Goal: Find specific page/section: Find specific page/section

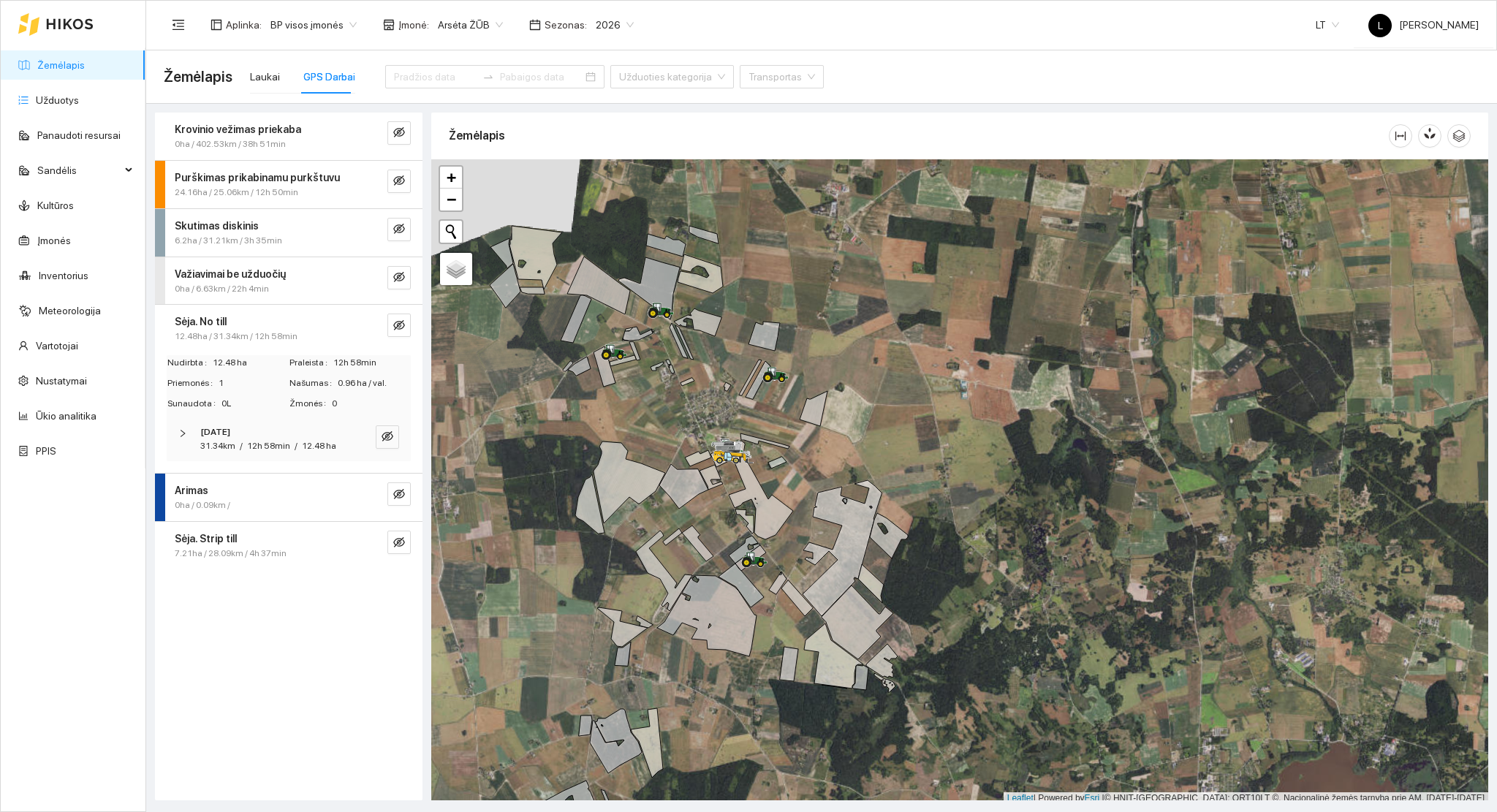
click at [68, 95] on link "Užduotys" at bounding box center [57, 100] width 43 height 12
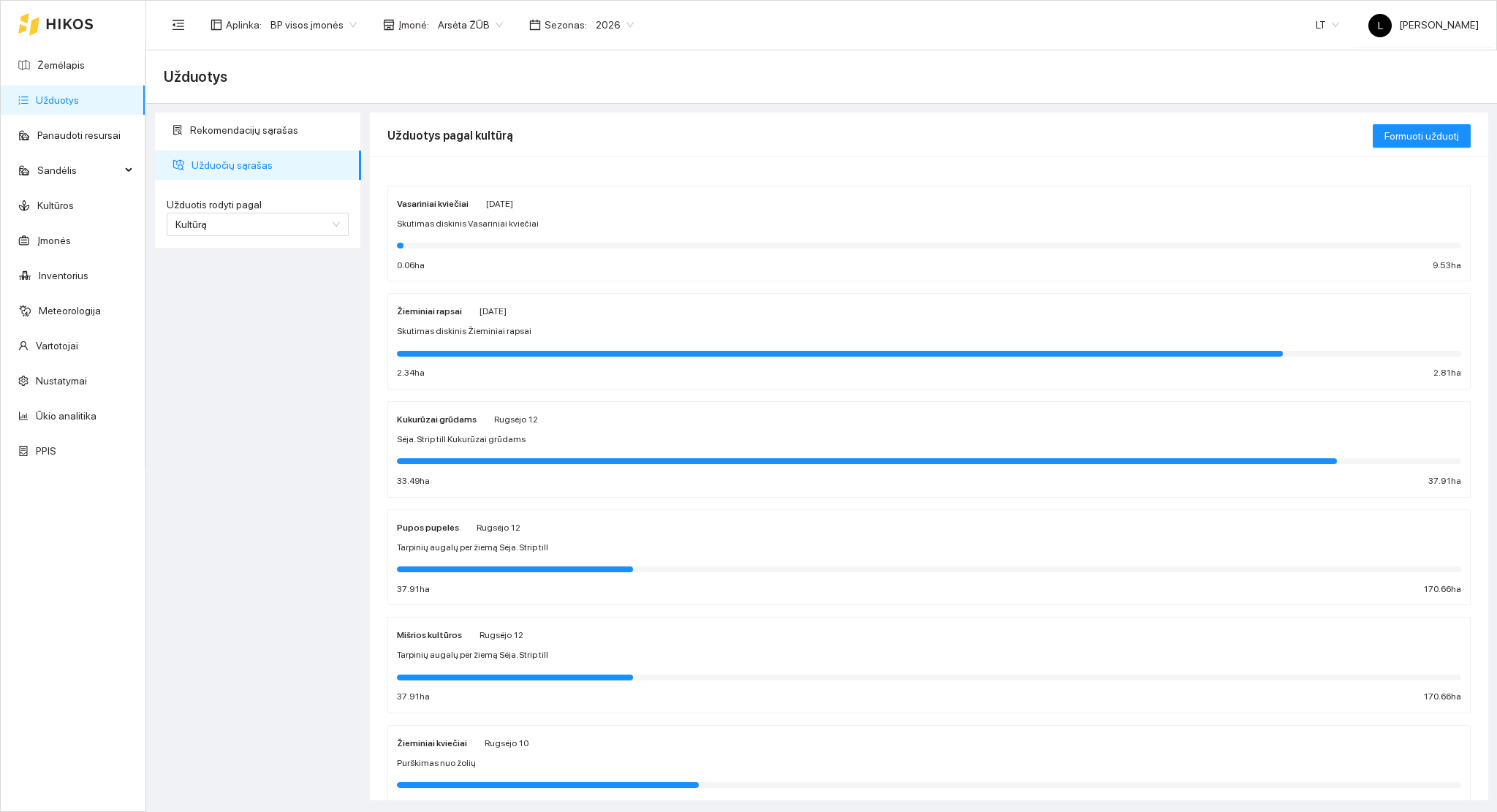
click at [513, 235] on div "Vasariniai kviečiai [DATE] Skutimas diskinis Vasariniai kviečiai 0.06 ha 9.53 ha" at bounding box center [929, 234] width 1064 height 78
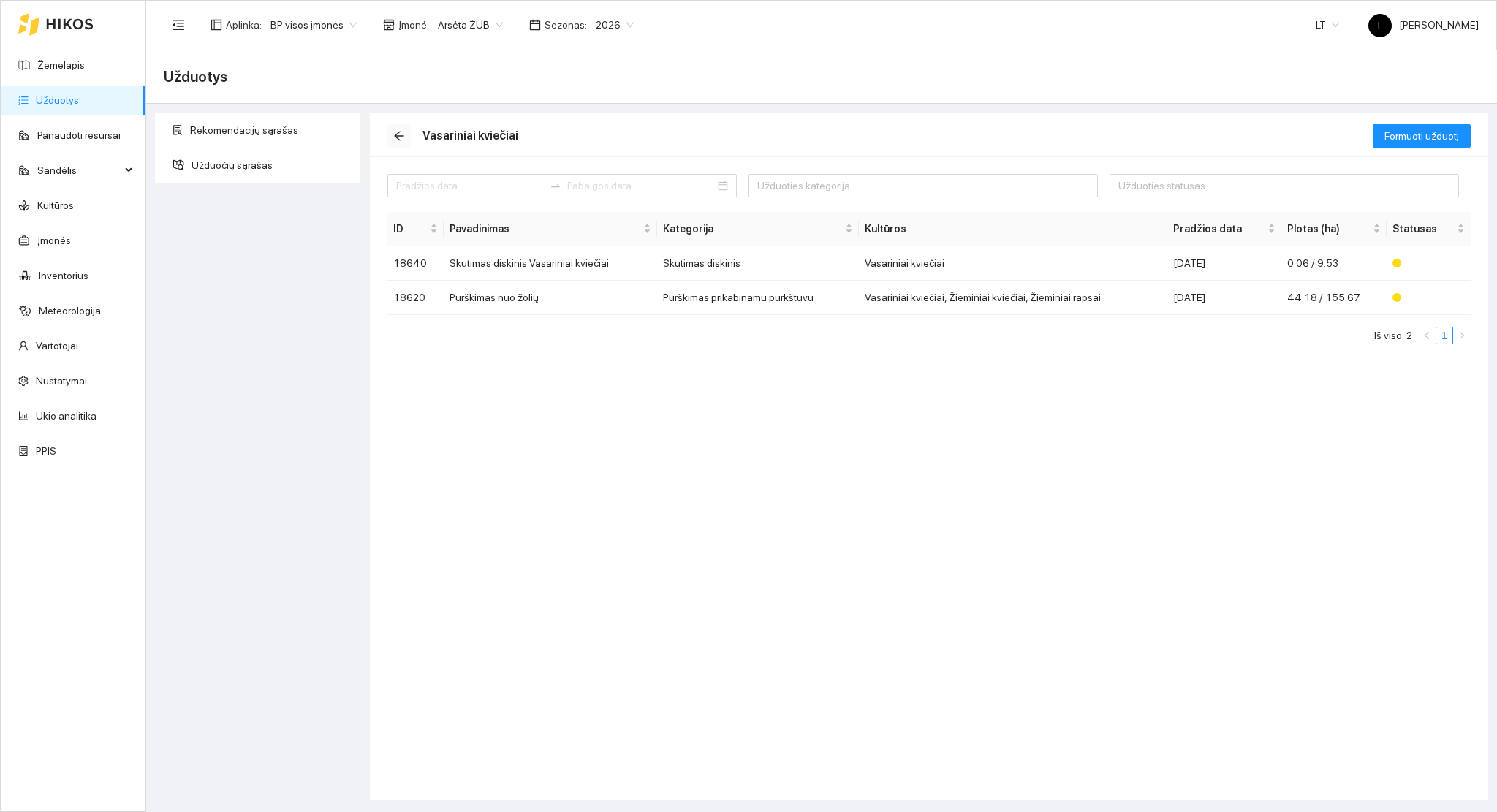
click at [395, 136] on icon "arrow-left" at bounding box center [399, 137] width 10 height 10
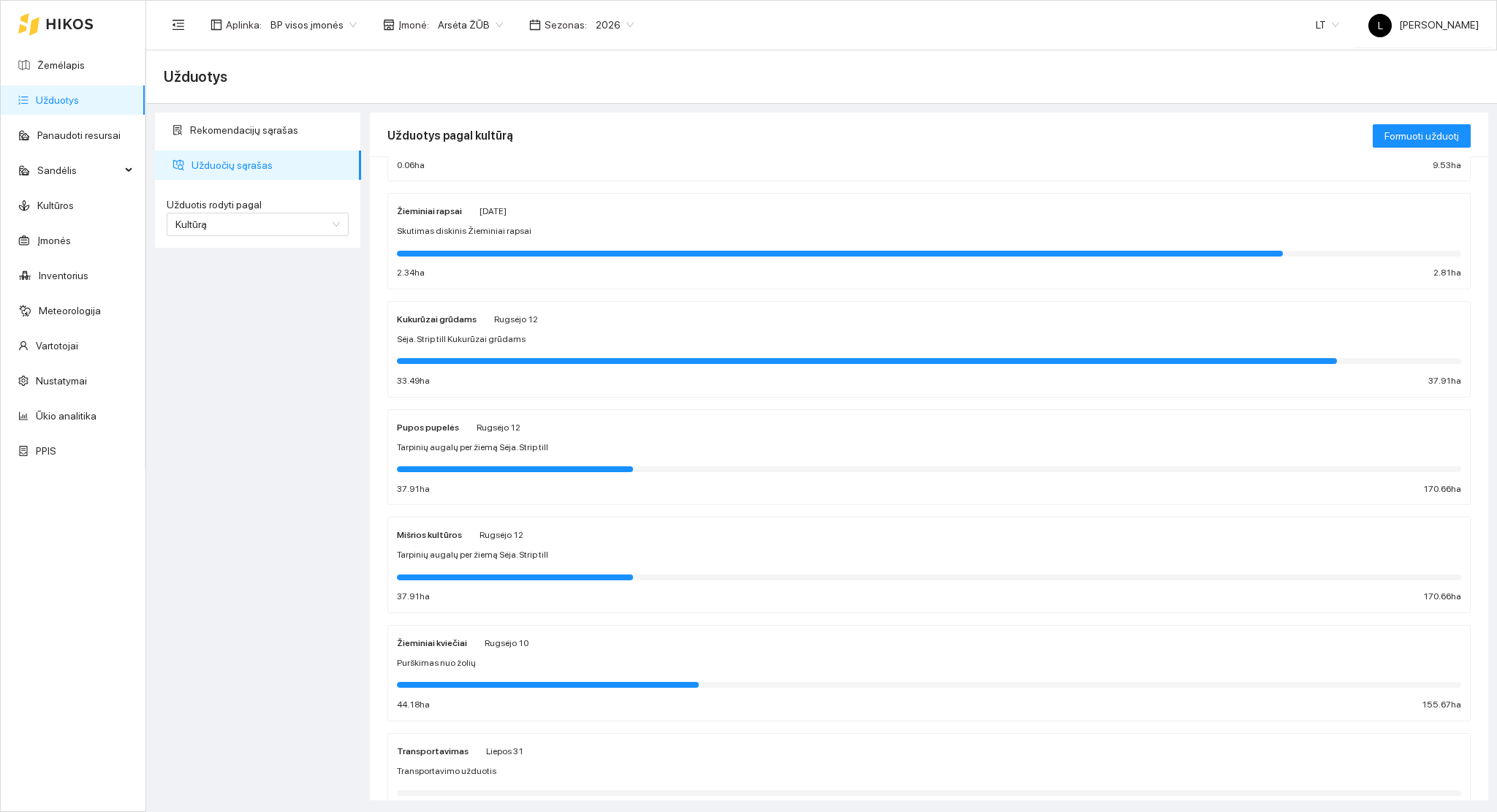
scroll to position [169, 0]
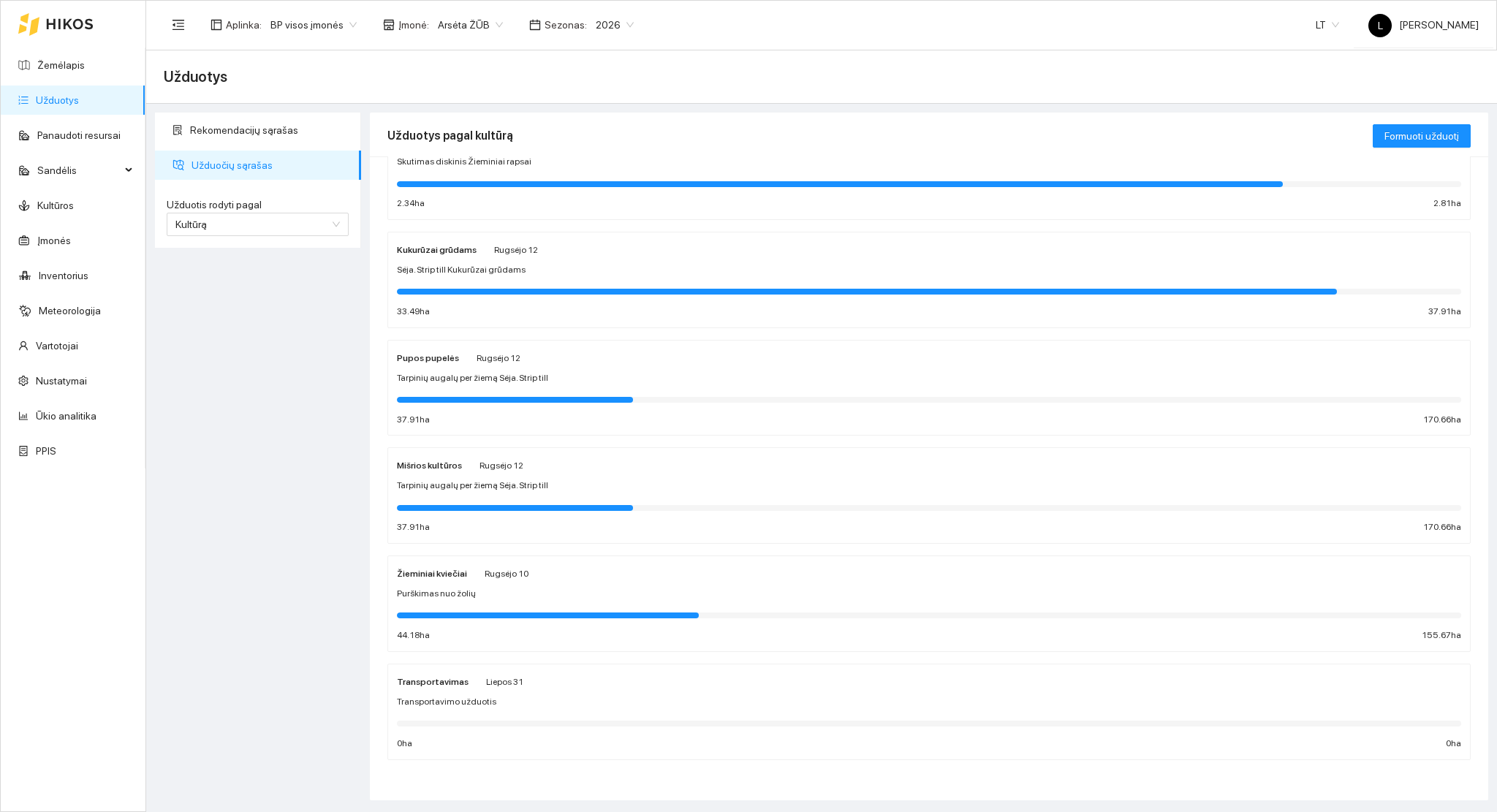
click at [506, 598] on div "Purškimas nuo žolių" at bounding box center [929, 594] width 1064 height 14
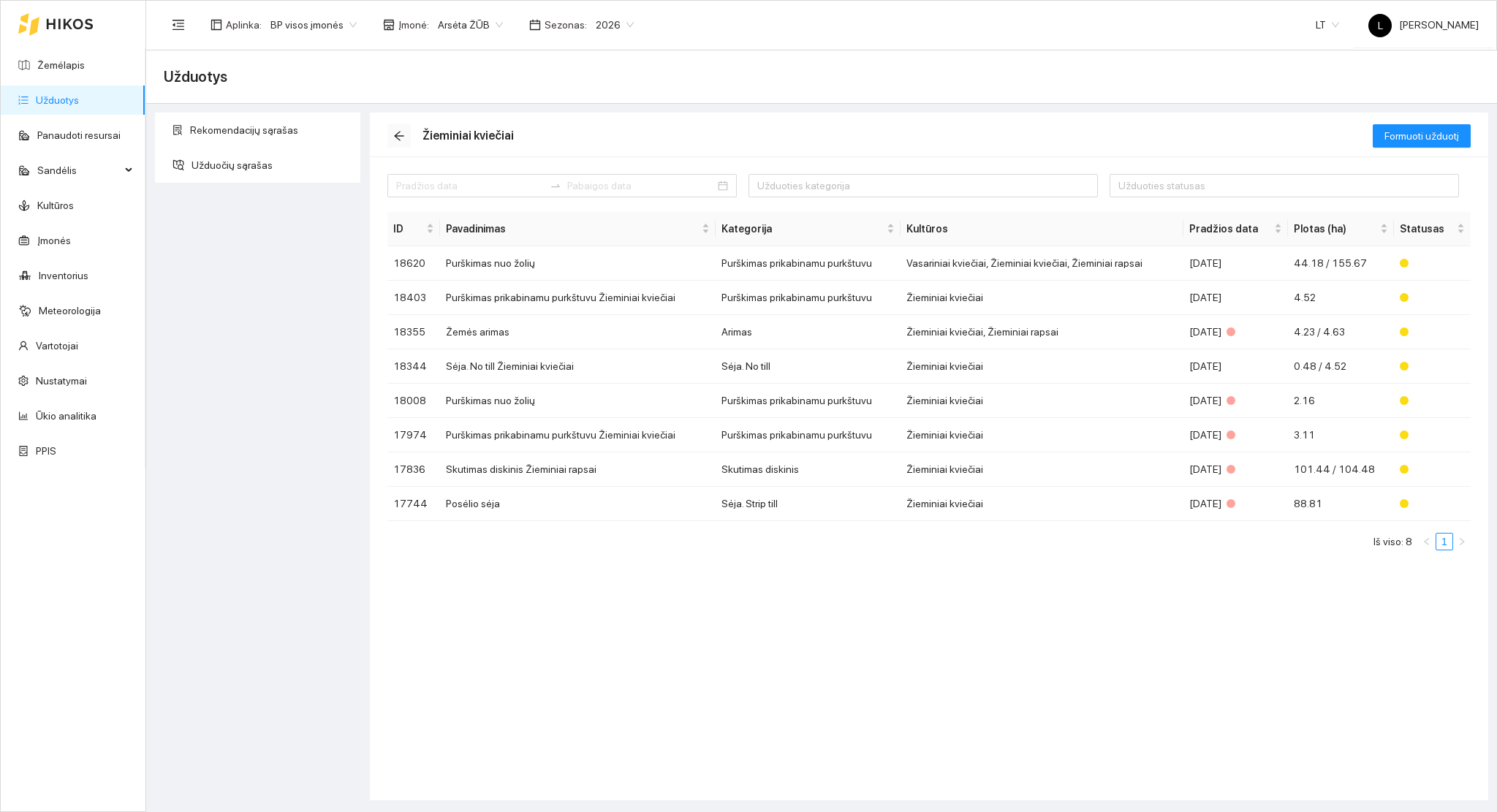
click at [391, 141] on span "arrow-left" at bounding box center [400, 136] width 22 height 12
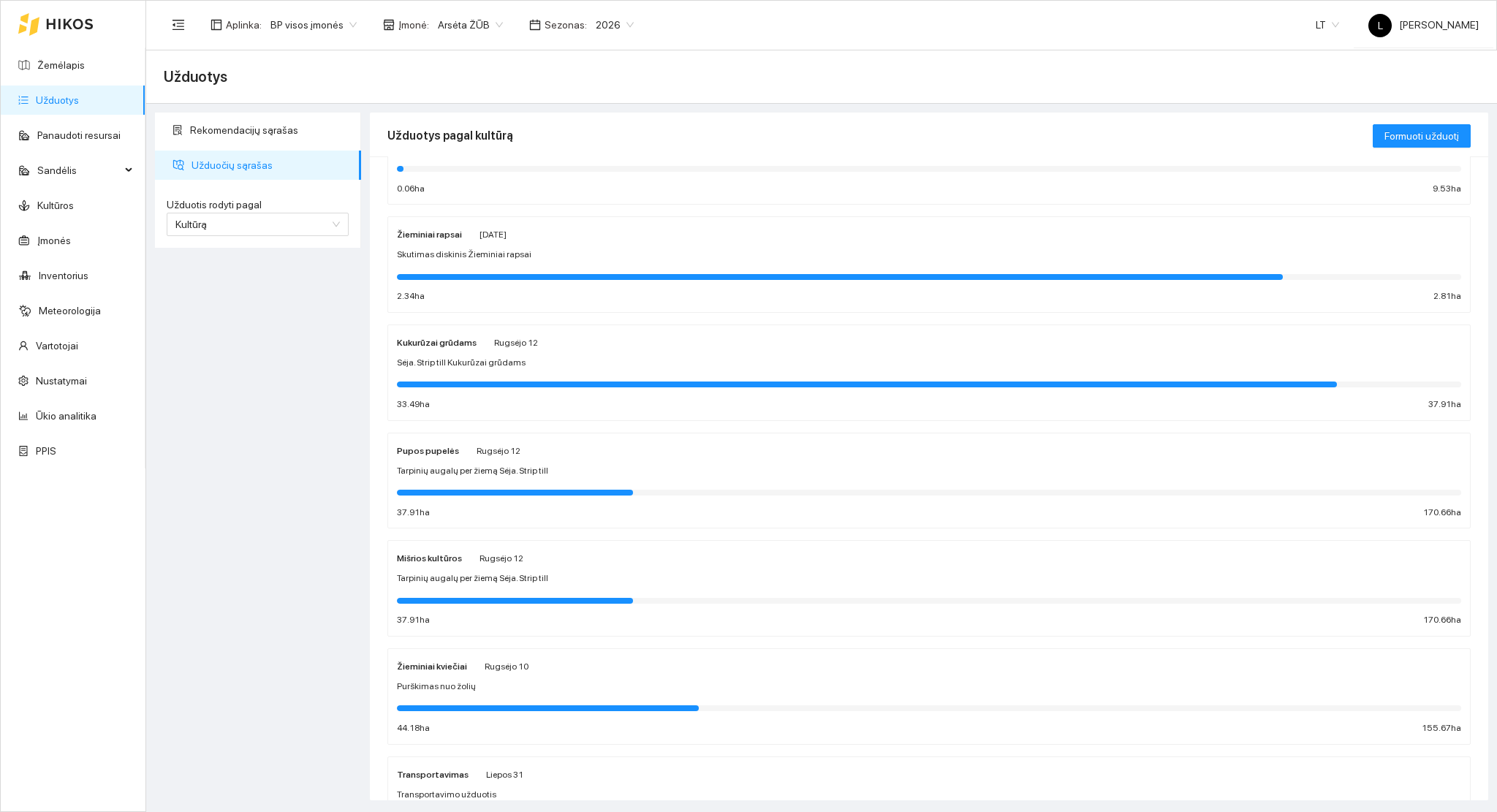
scroll to position [169, 0]
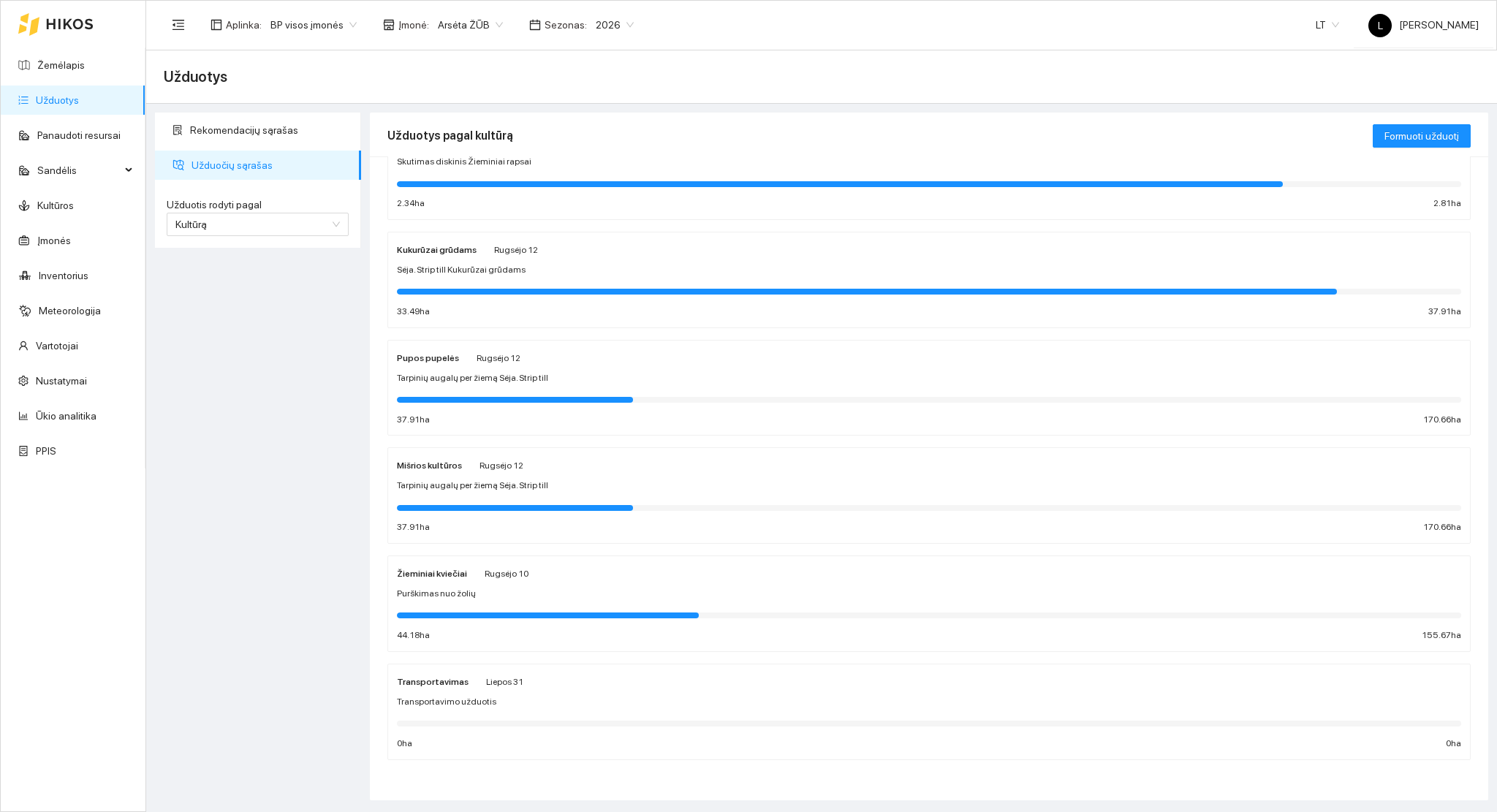
click at [469, 493] on div "Mišrios kultūros [DATE] Tarpinių augalų per žiemą Sėja. Strip till 37.91 ha 170…" at bounding box center [929, 496] width 1064 height 78
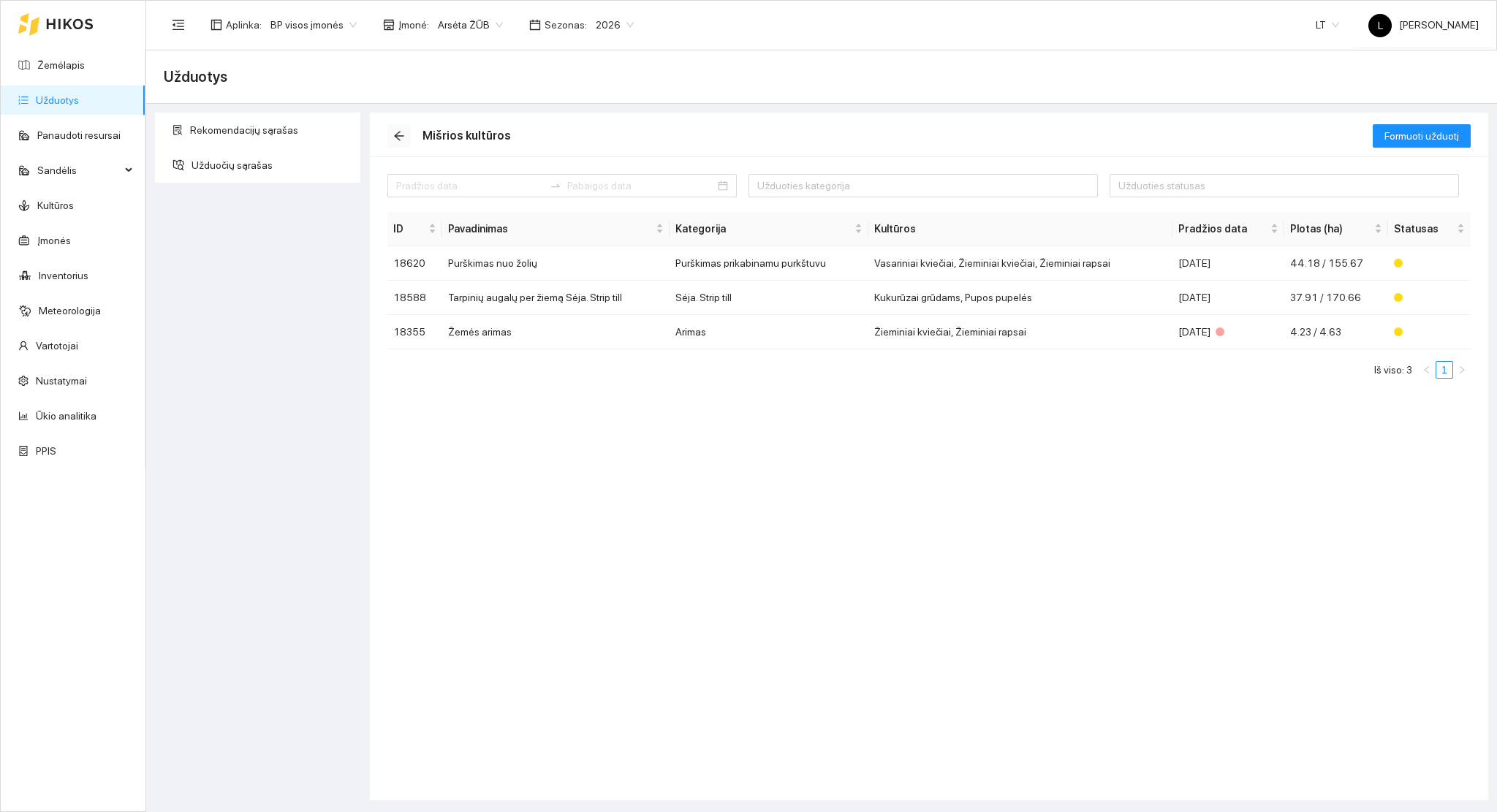
click at [398, 129] on button "button" at bounding box center [399, 135] width 23 height 23
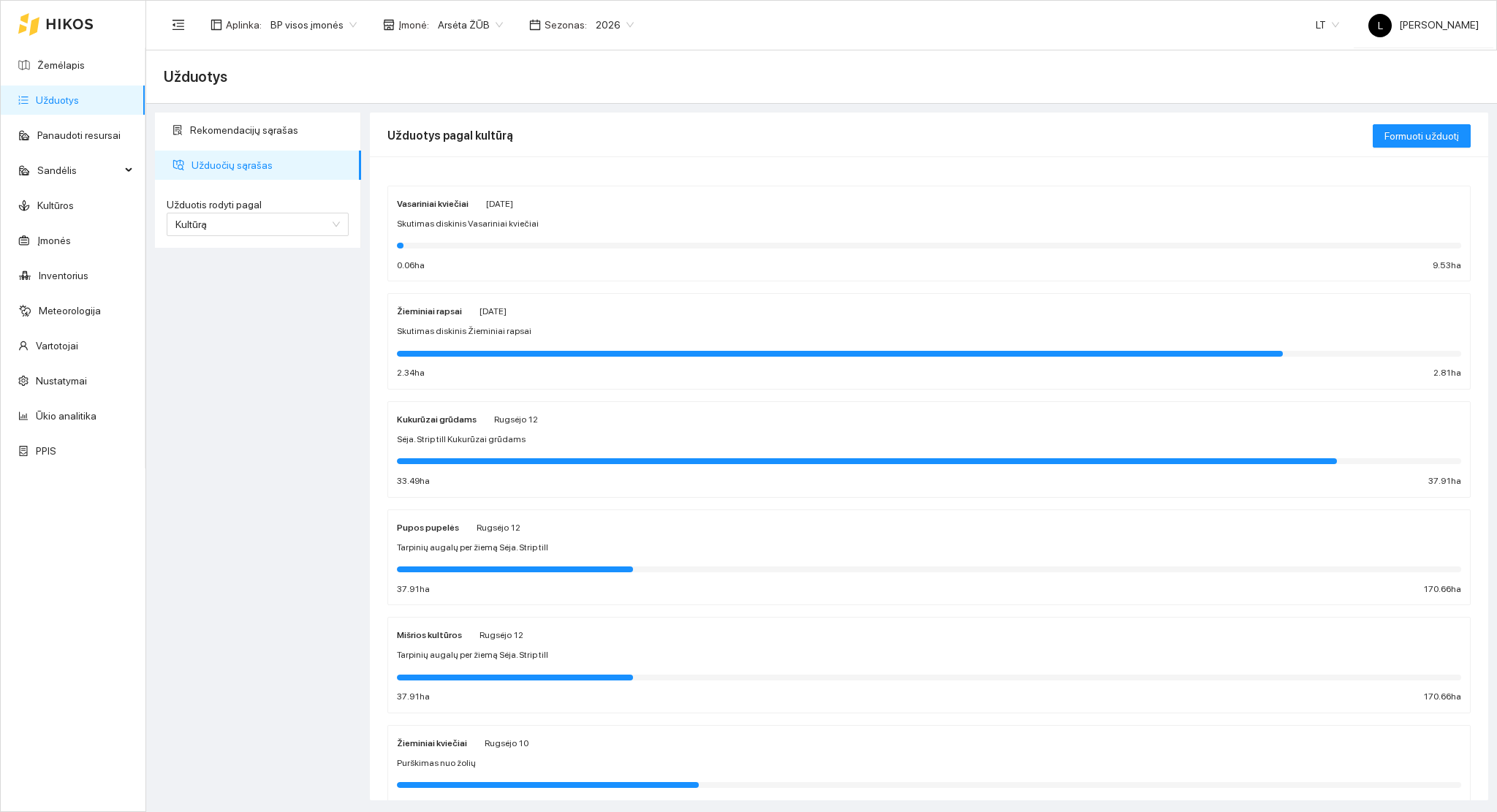
click at [510, 327] on span "Skutimas diskinis Žieminiai rapsai" at bounding box center [464, 331] width 134 height 14
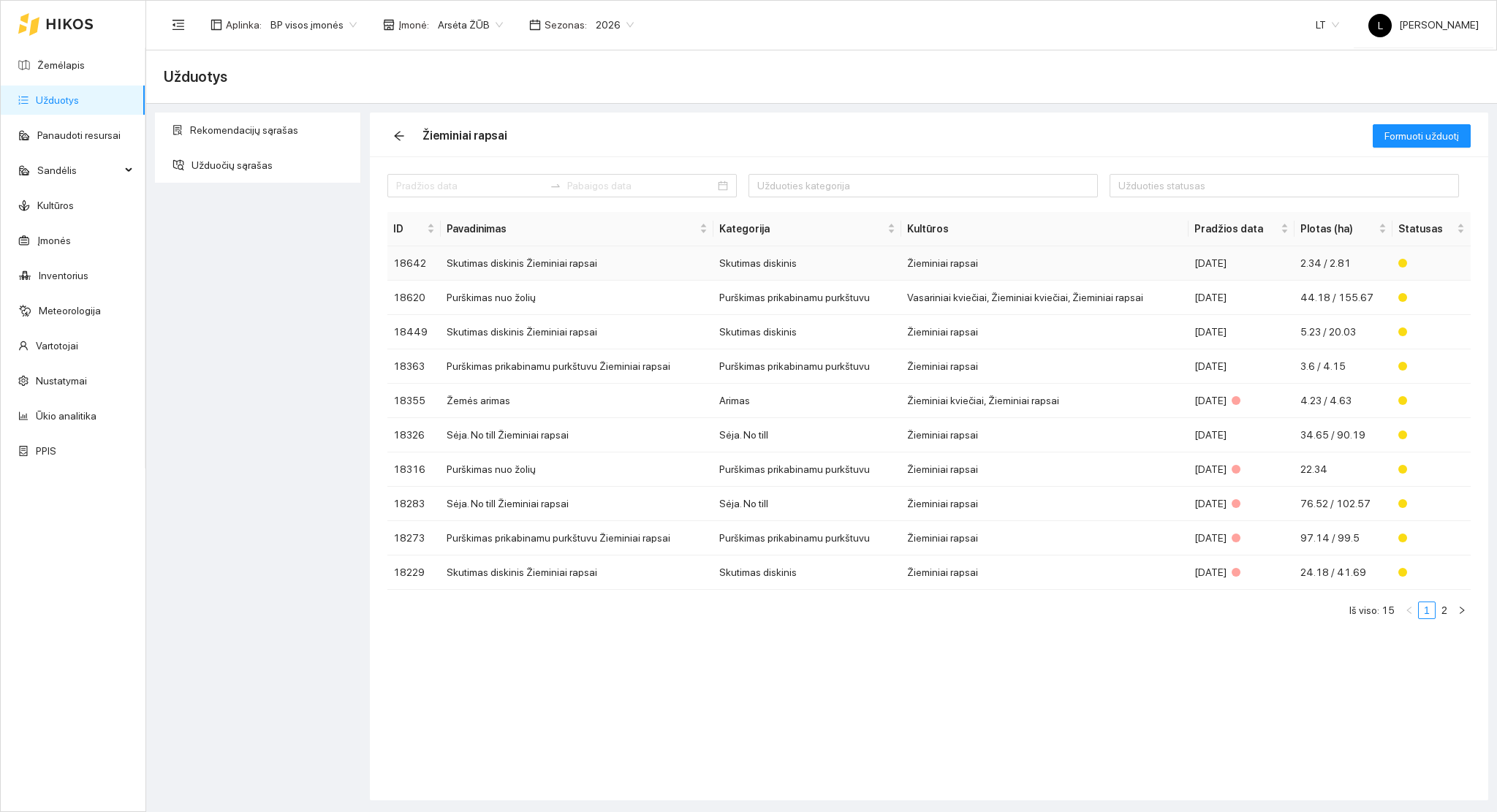
click at [536, 273] on td "Skutimas diskinis Žieminiai rapsai" at bounding box center [577, 263] width 273 height 34
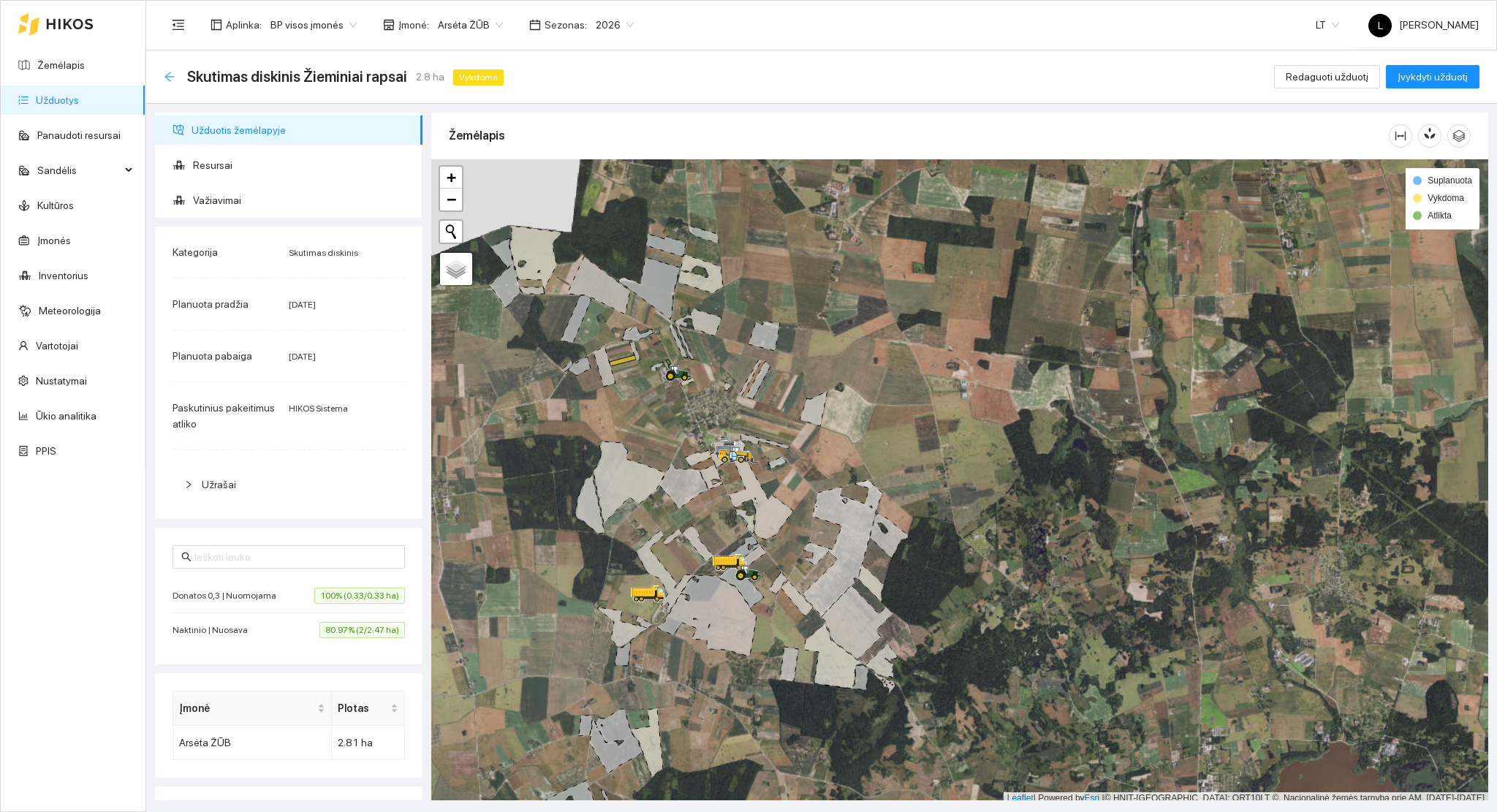
click at [169, 79] on icon "arrow-left" at bounding box center [169, 76] width 12 height 12
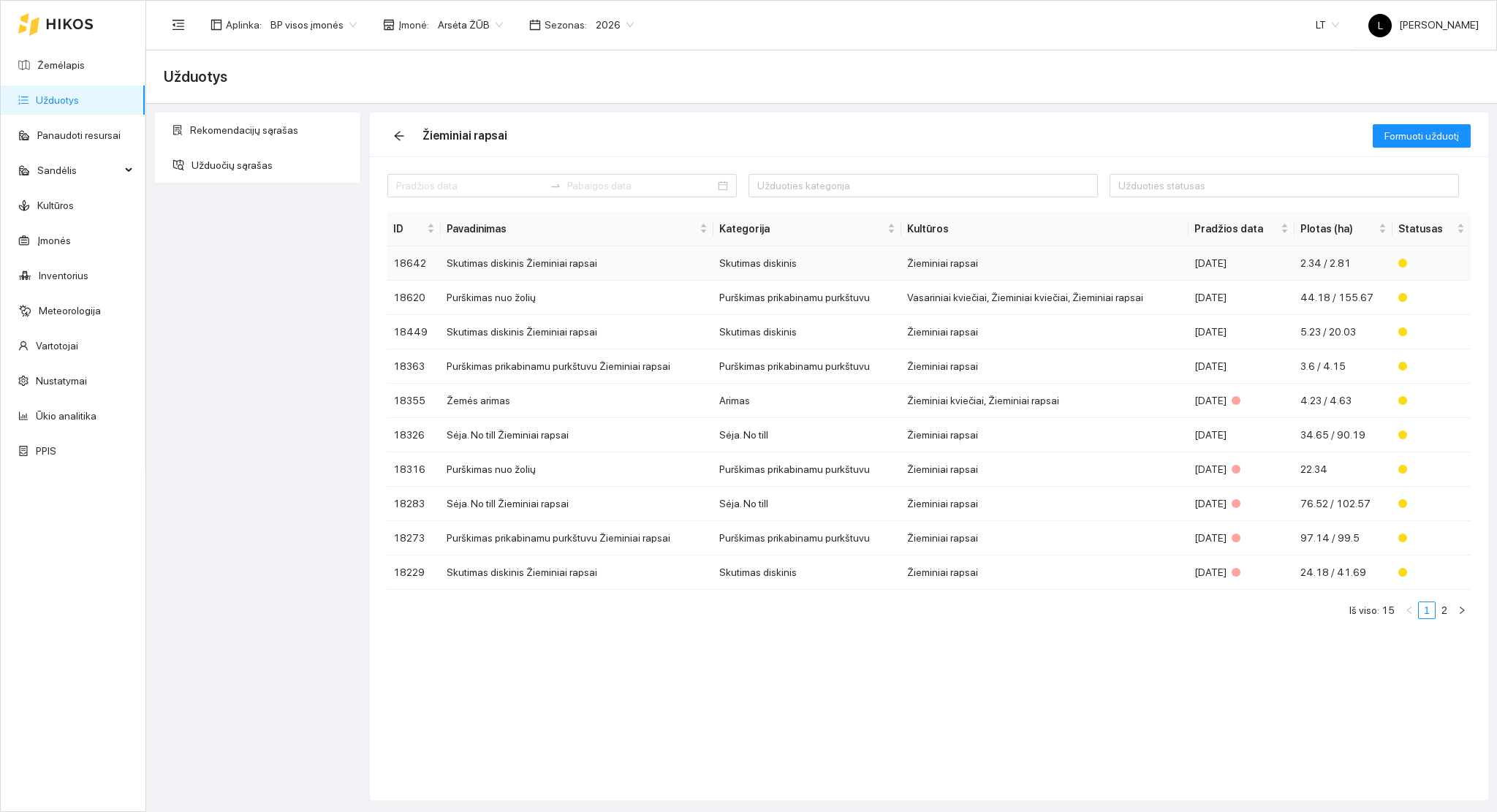
click at [562, 266] on td "Skutimas diskinis Žieminiai rapsai" at bounding box center [577, 263] width 273 height 34
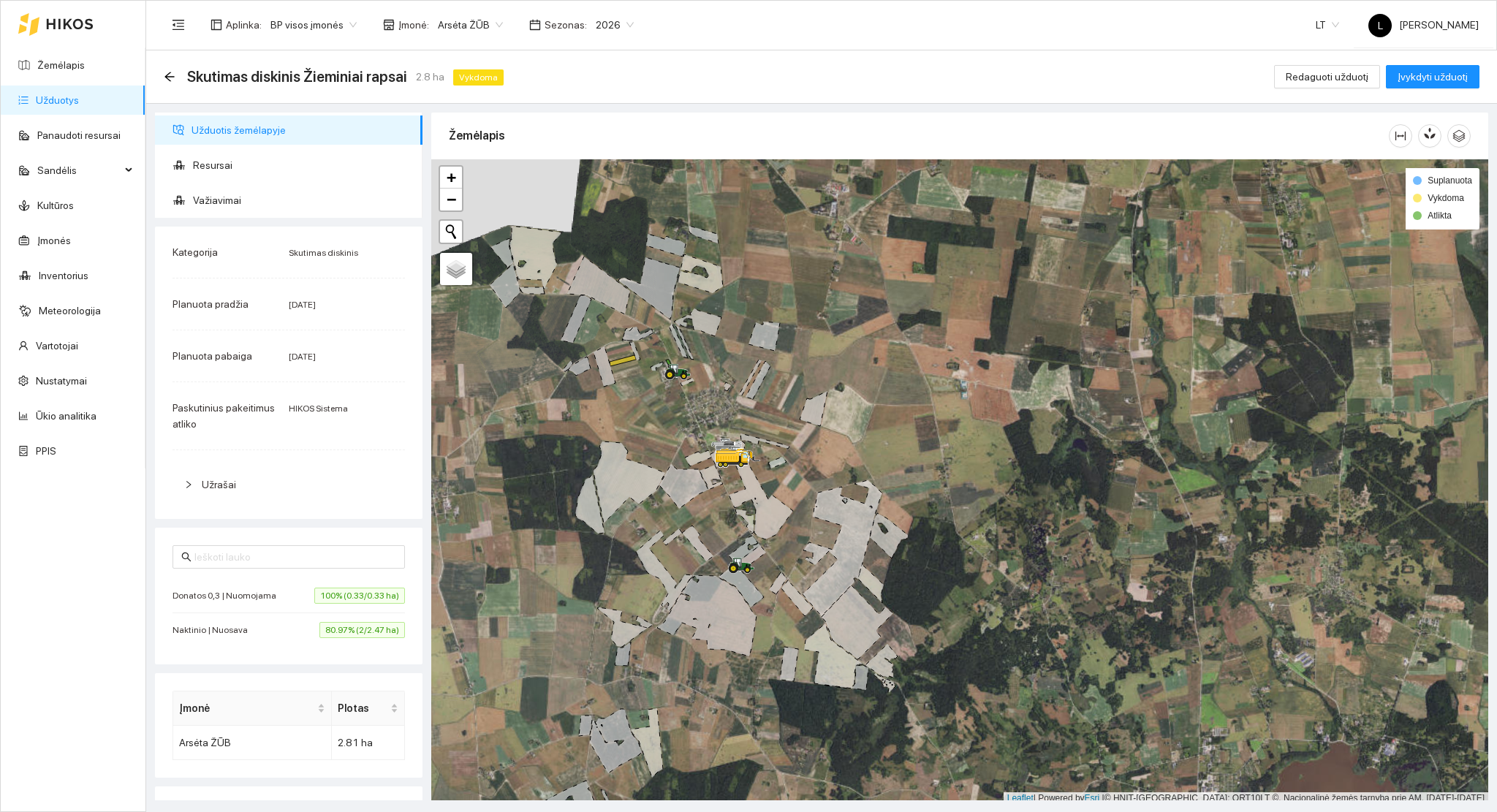
click at [224, 629] on span "Naktinio | Nuosava" at bounding box center [214, 630] width 83 height 14
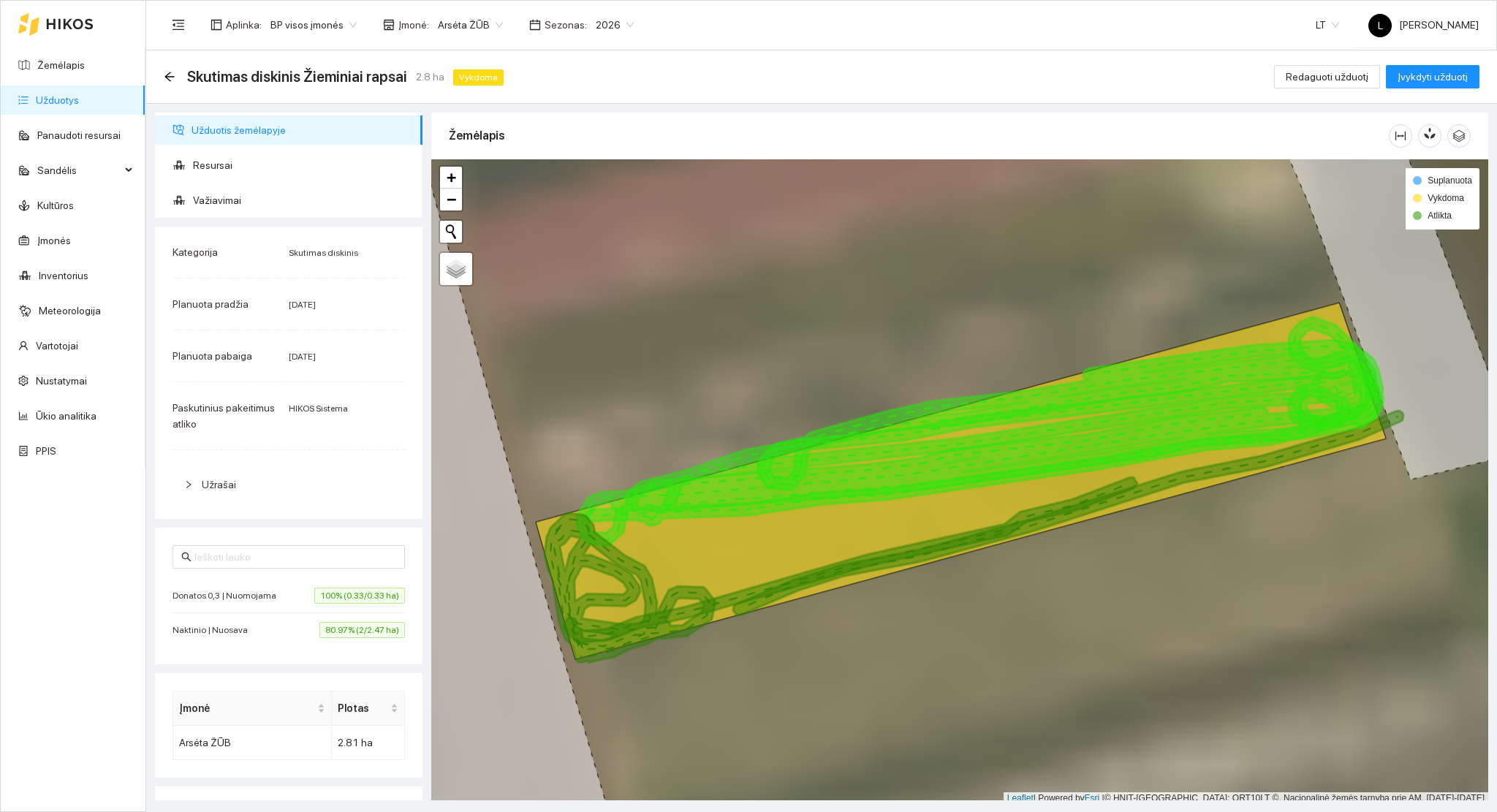
click at [233, 611] on li "Donatos 0,3 | Nuomojama 100% (0.33/0.33 ha)" at bounding box center [288, 596] width 233 height 34
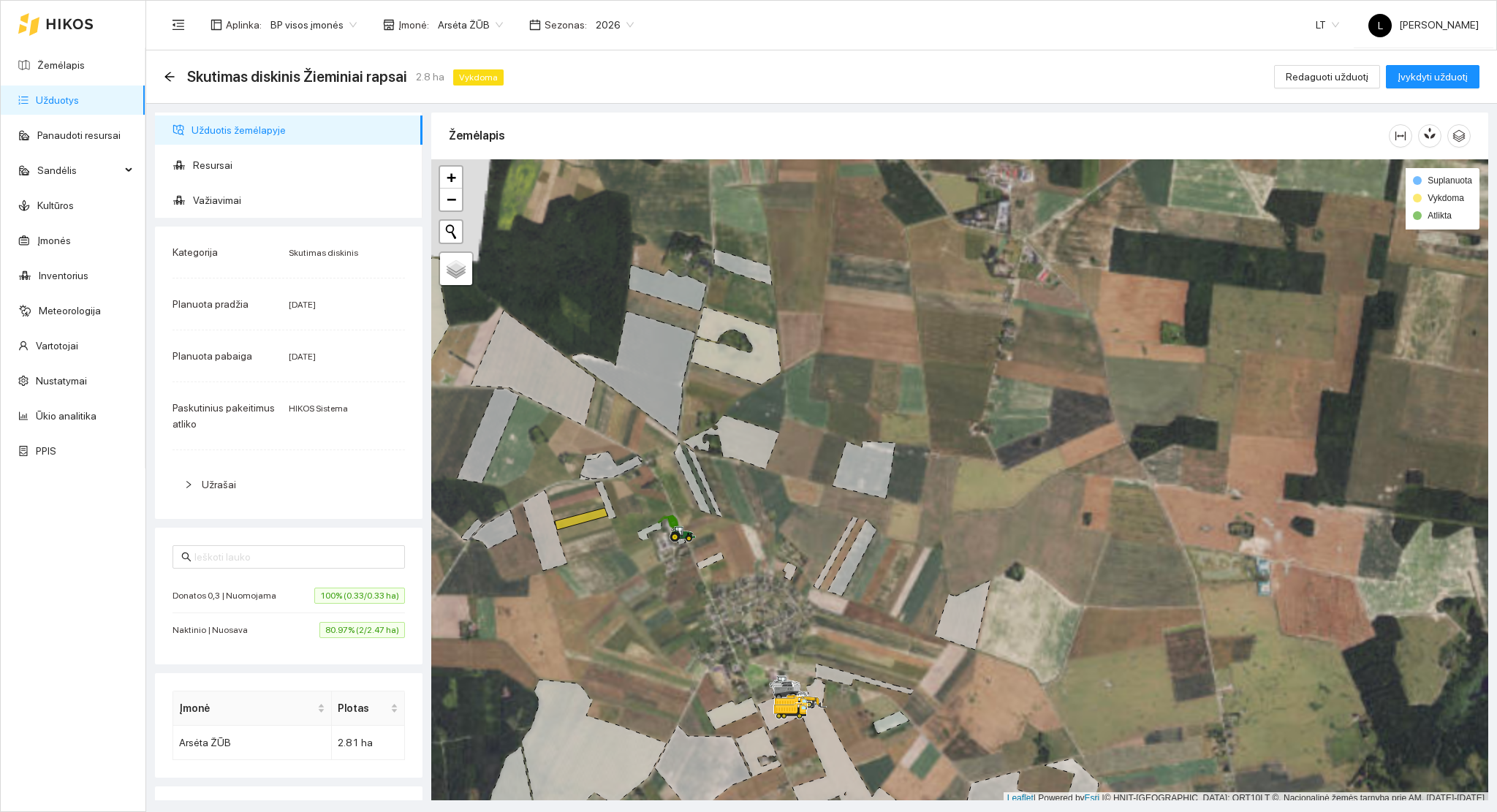
scroll to position [4, 0]
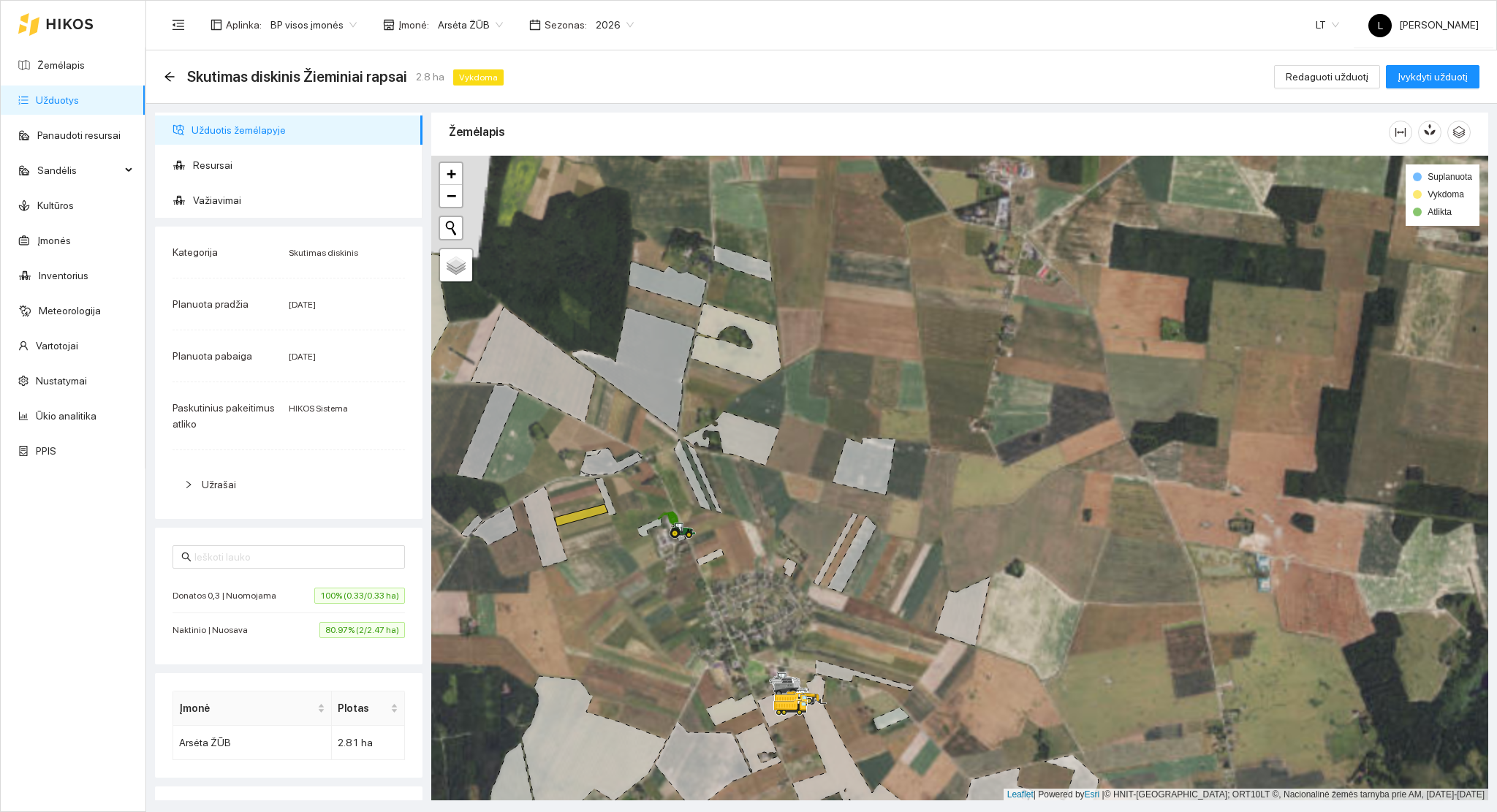
drag, startPoint x: 646, startPoint y: 574, endPoint x: 762, endPoint y: 485, distance: 146.2
click at [762, 485] on div at bounding box center [960, 478] width 1057 height 645
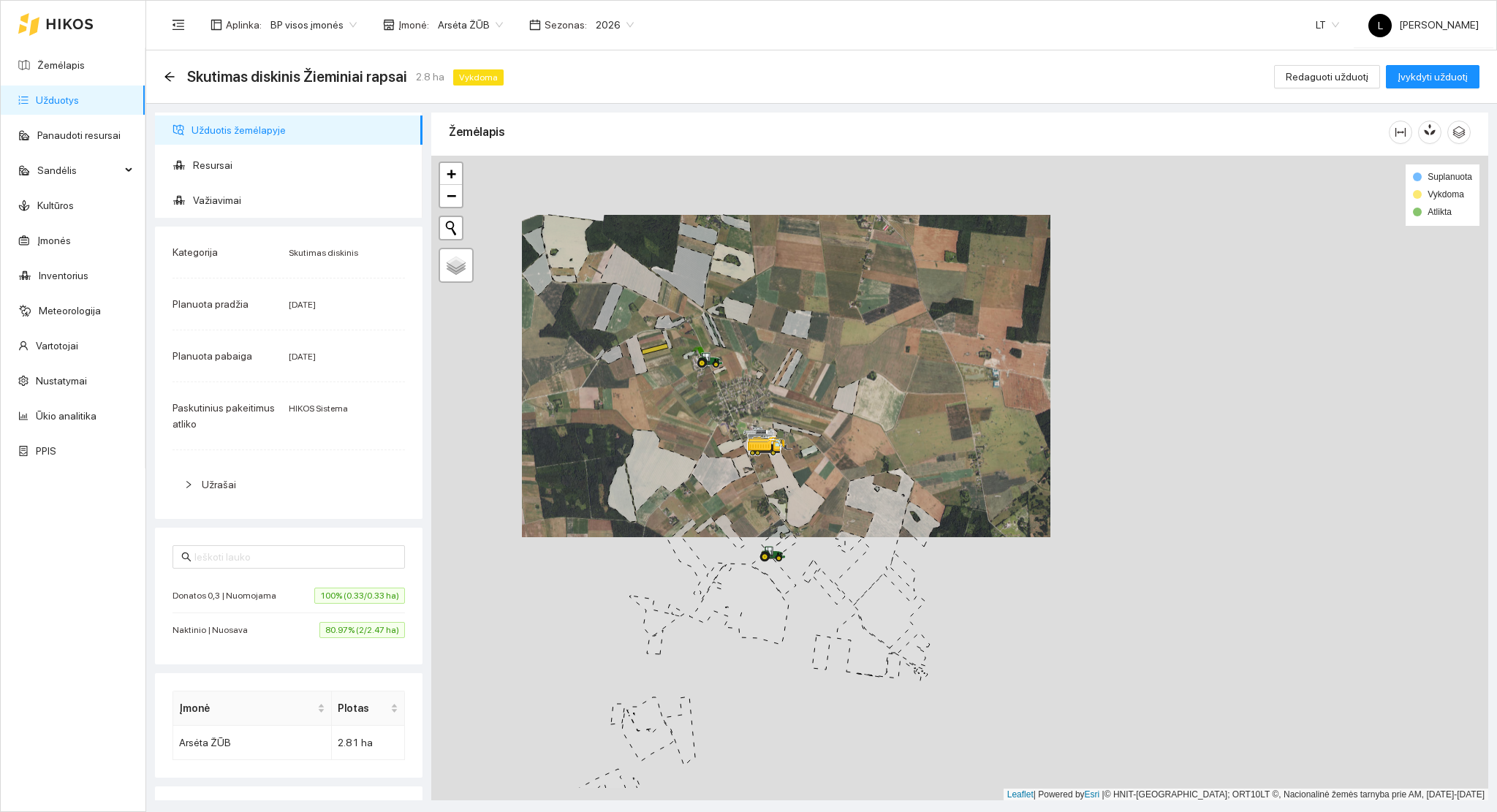
drag, startPoint x: 723, startPoint y: 416, endPoint x: 702, endPoint y: 321, distance: 97.3
click at [703, 321] on div at bounding box center [960, 478] width 1057 height 645
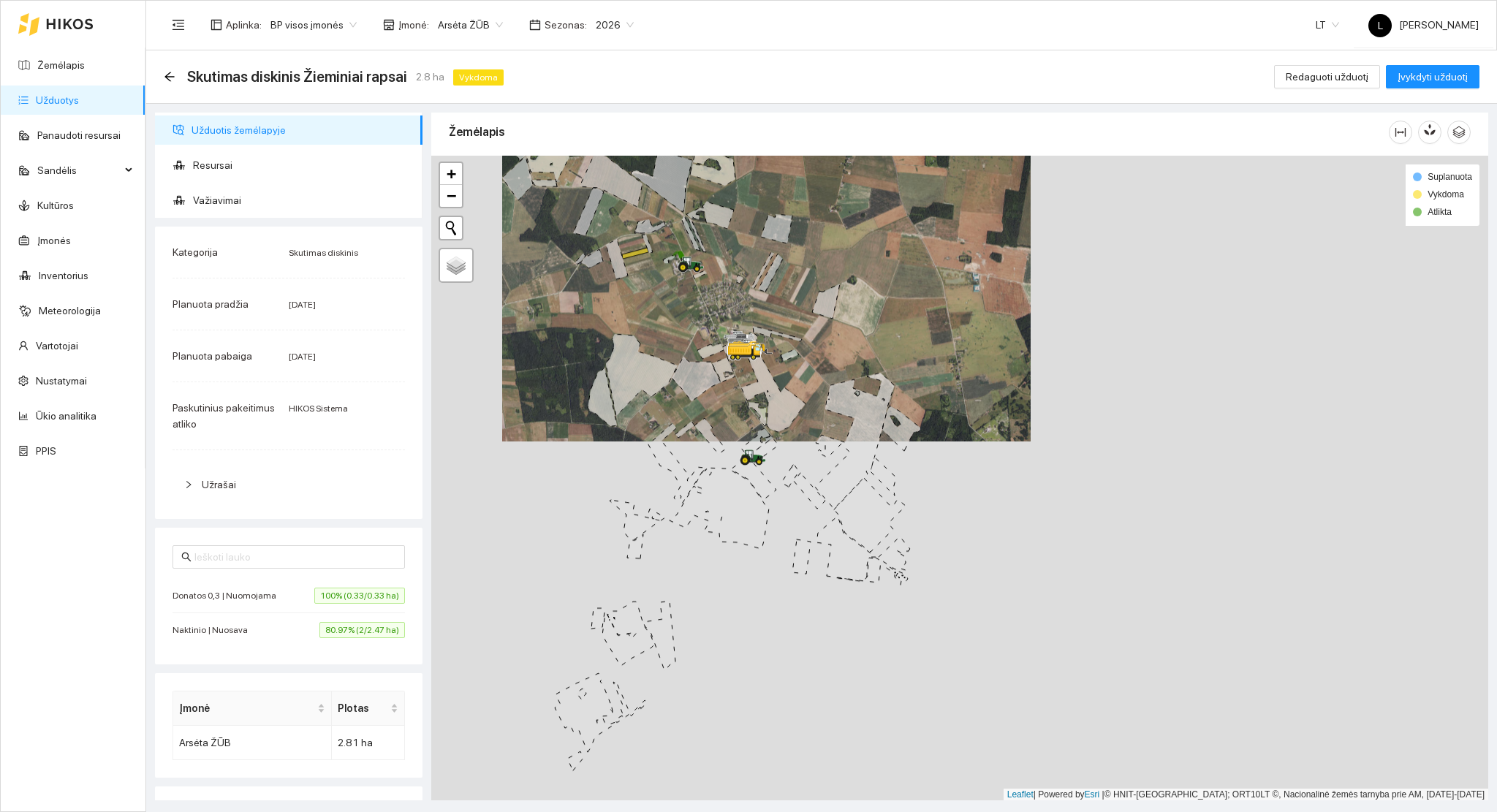
click at [178, 79] on div "Skutimas diskinis Žieminiai rapsai 2.8 ha Vykdoma" at bounding box center [336, 76] width 346 height 23
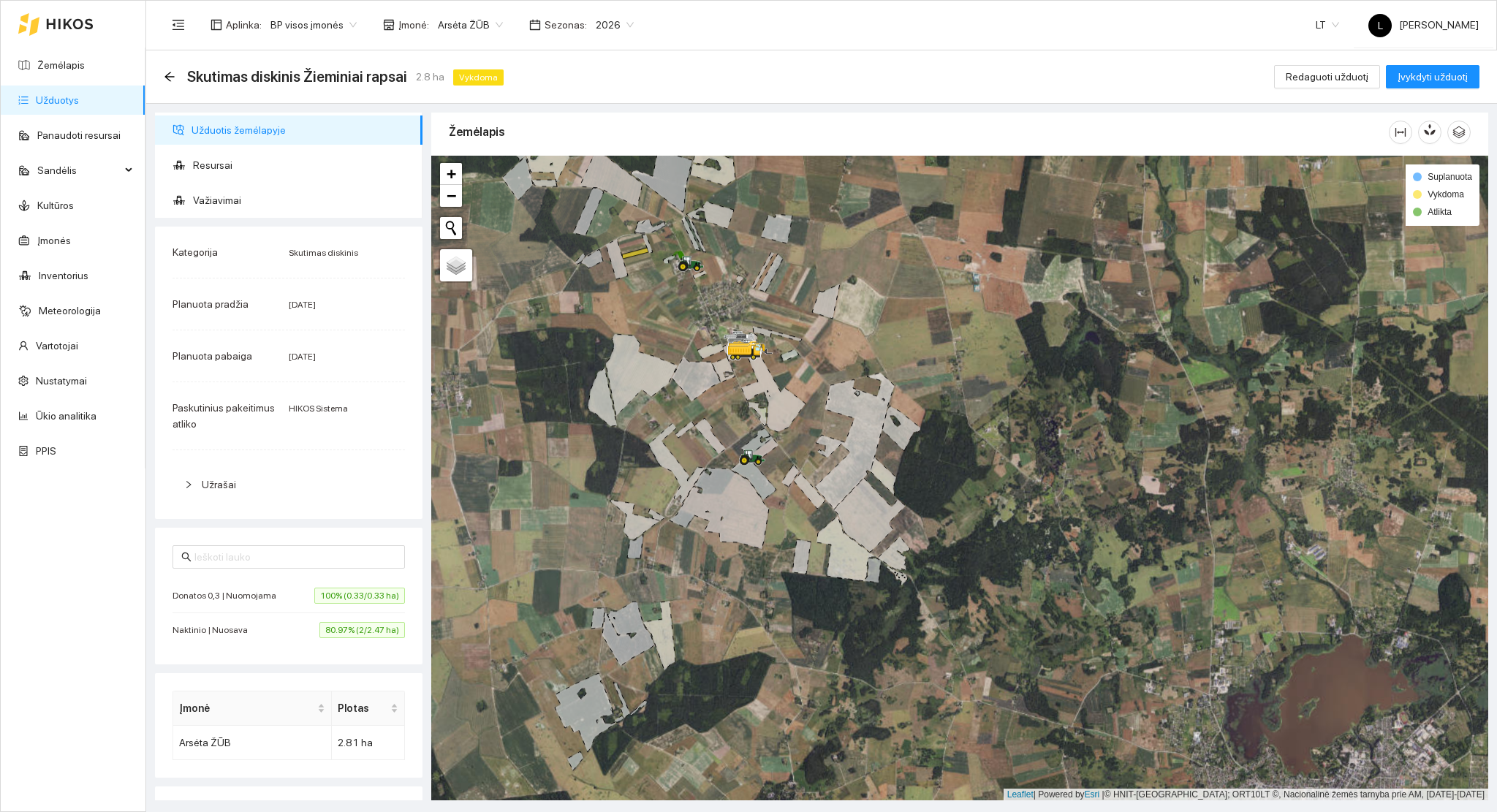
click at [171, 83] on div "Skutimas diskinis Žieminiai rapsai 2.8 ha Vykdoma" at bounding box center [336, 76] width 346 height 23
click at [171, 80] on icon "arrow-left" at bounding box center [169, 76] width 12 height 12
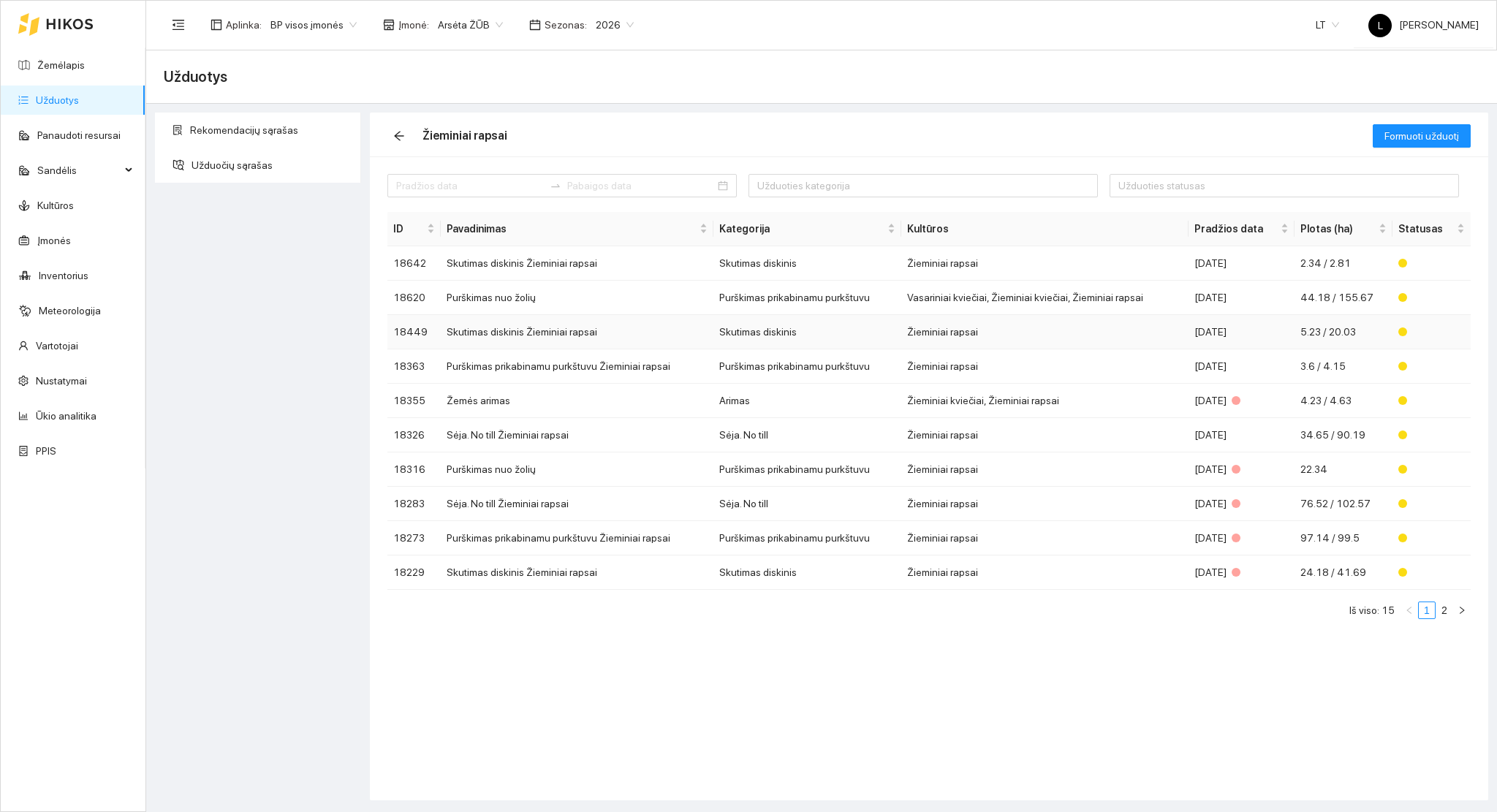
click at [604, 337] on td "Skutimas diskinis Žieminiai rapsai" at bounding box center [577, 332] width 273 height 34
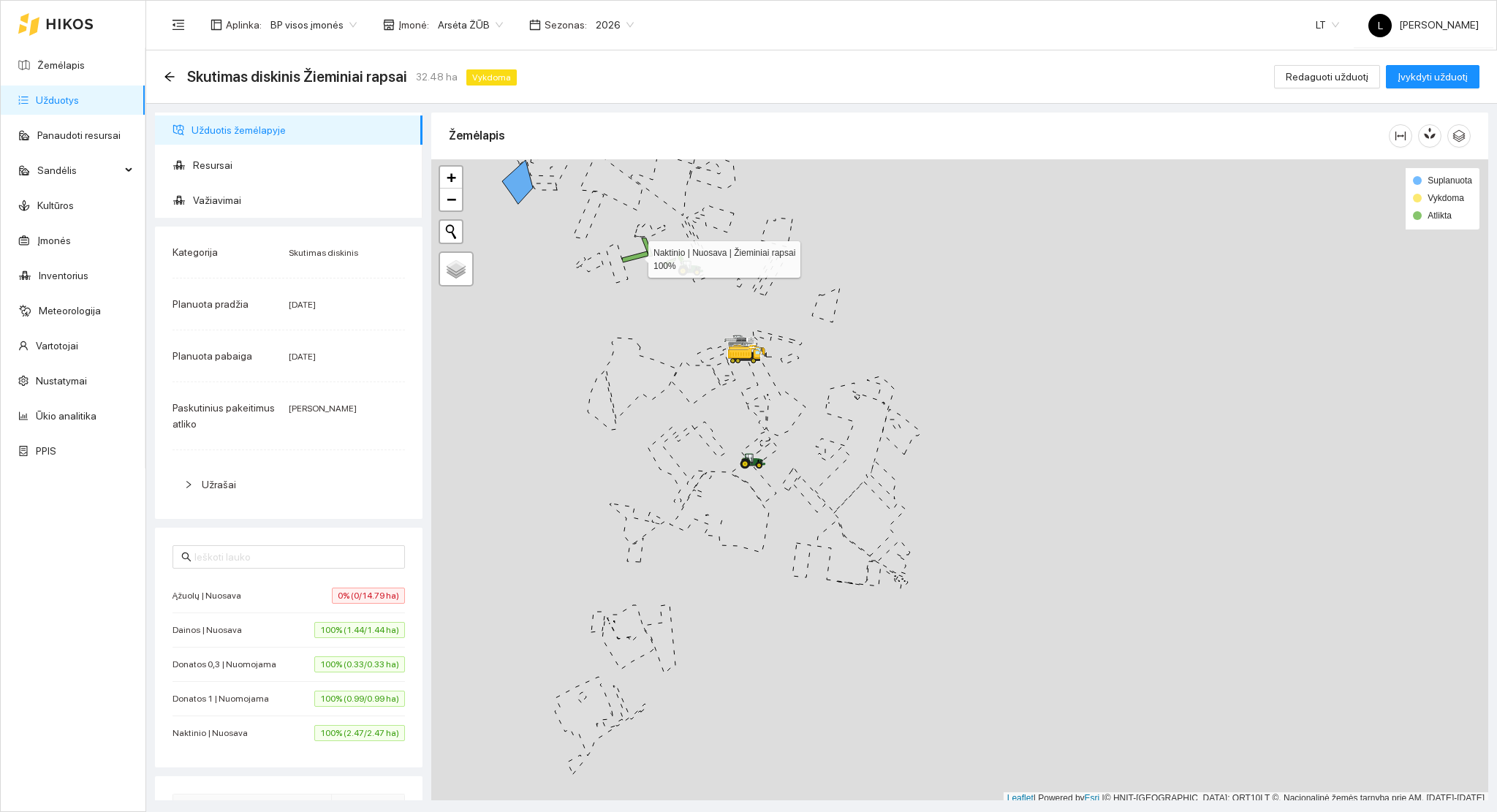
click at [635, 256] on icon at bounding box center [635, 257] width 26 height 11
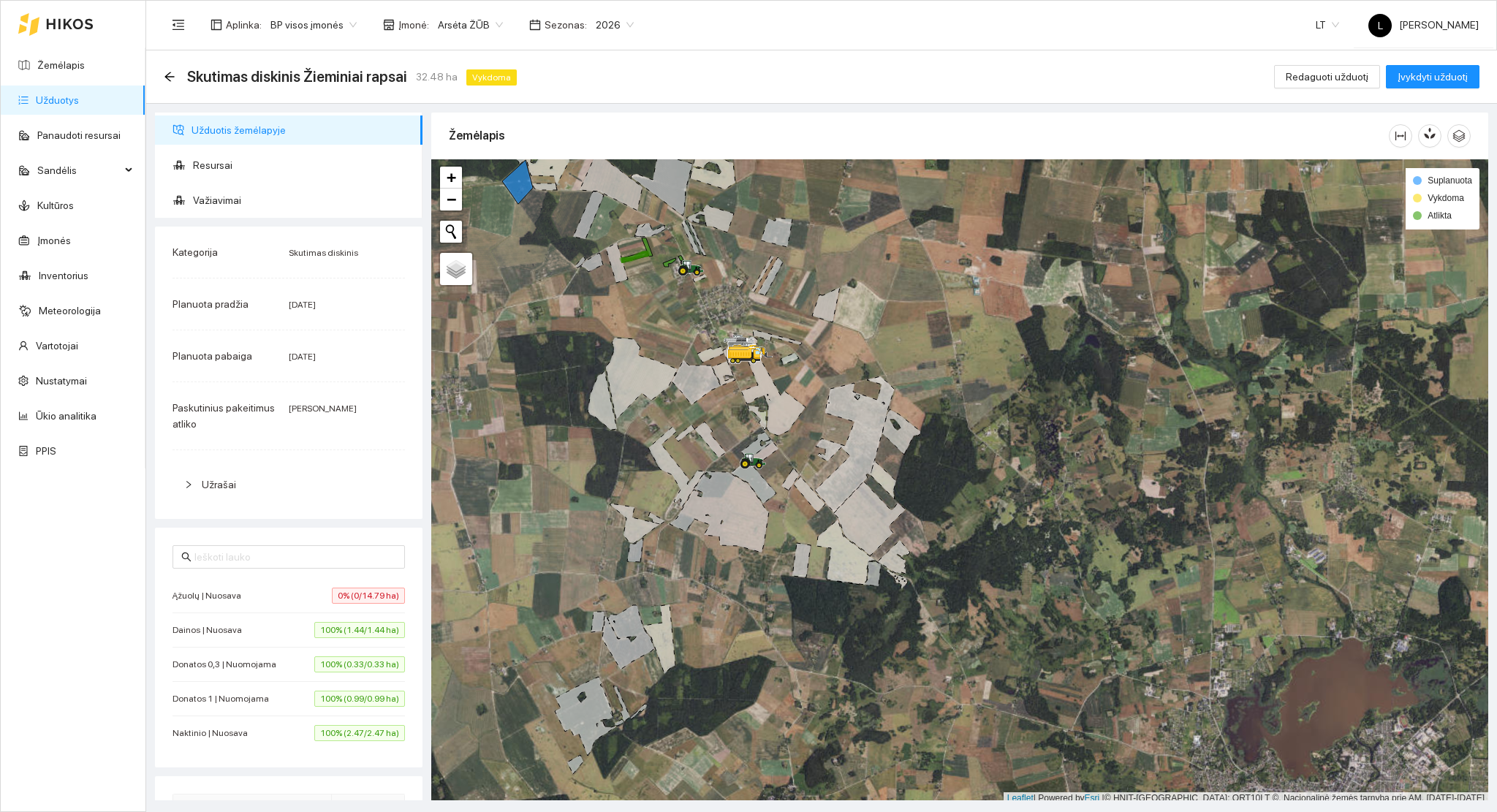
scroll to position [4, 0]
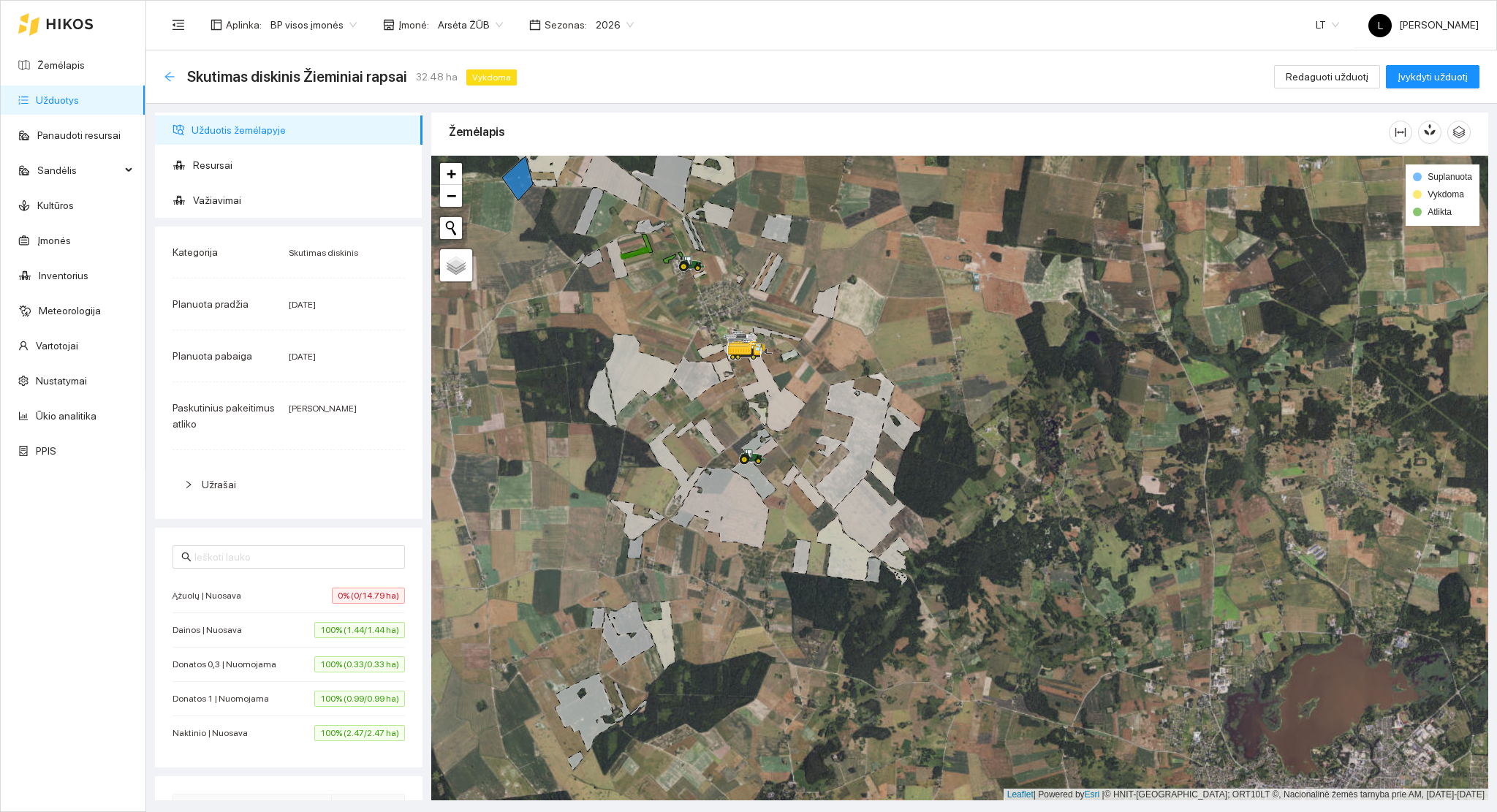
click at [169, 77] on icon "arrow-left" at bounding box center [169, 76] width 12 height 12
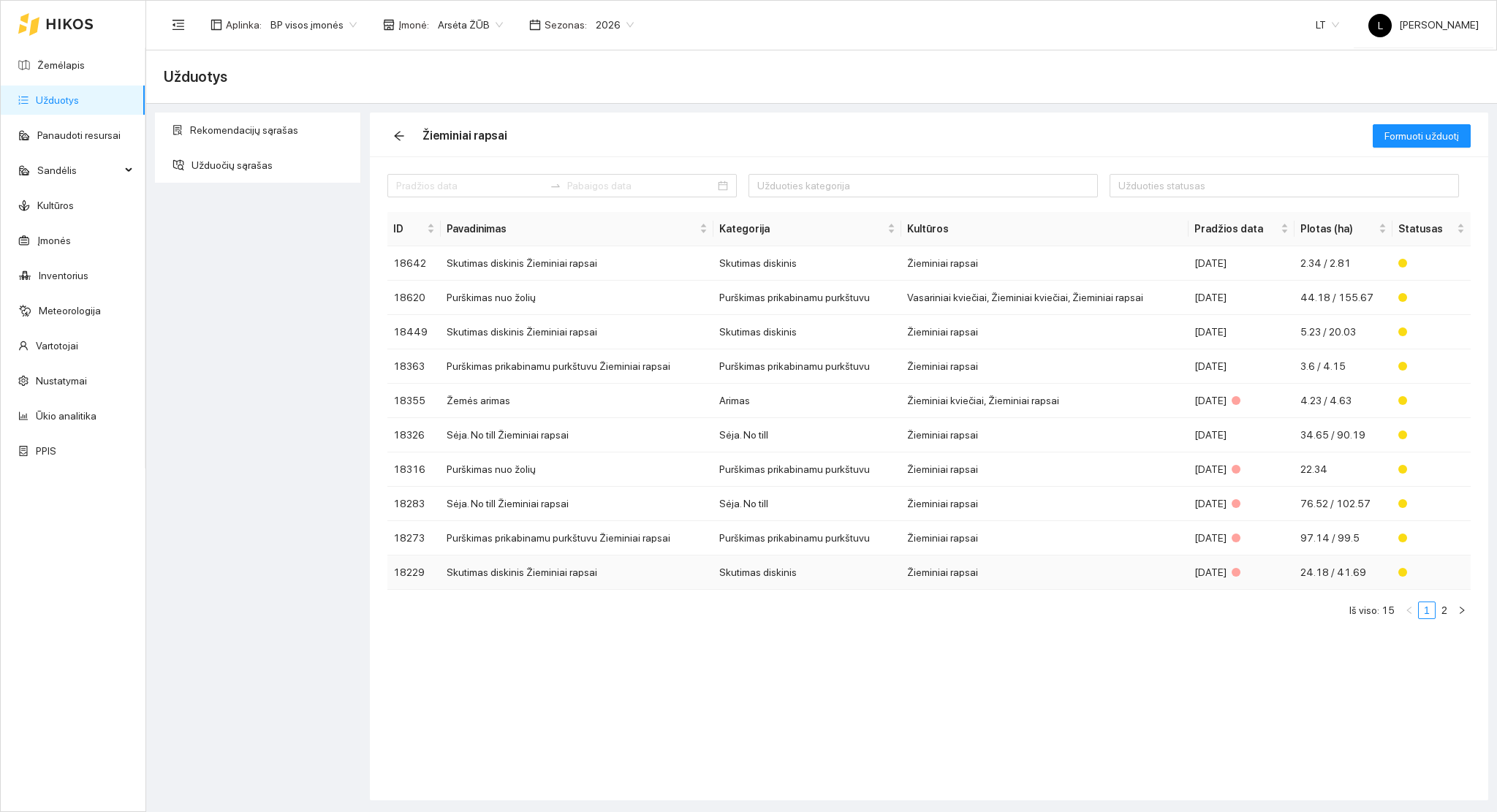
click at [528, 573] on td "Skutimas diskinis Žieminiai rapsai" at bounding box center [577, 572] width 273 height 34
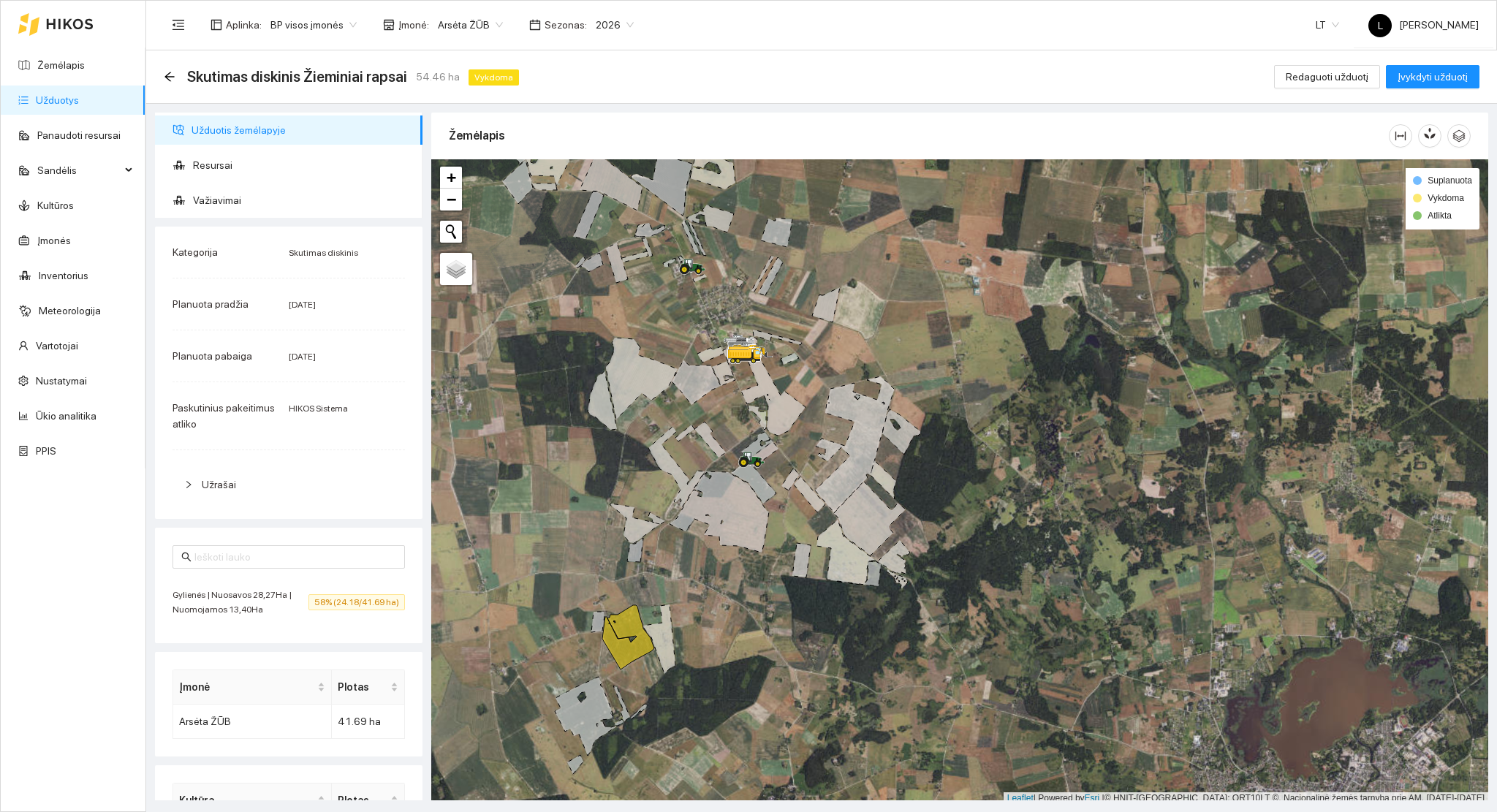
scroll to position [4, 0]
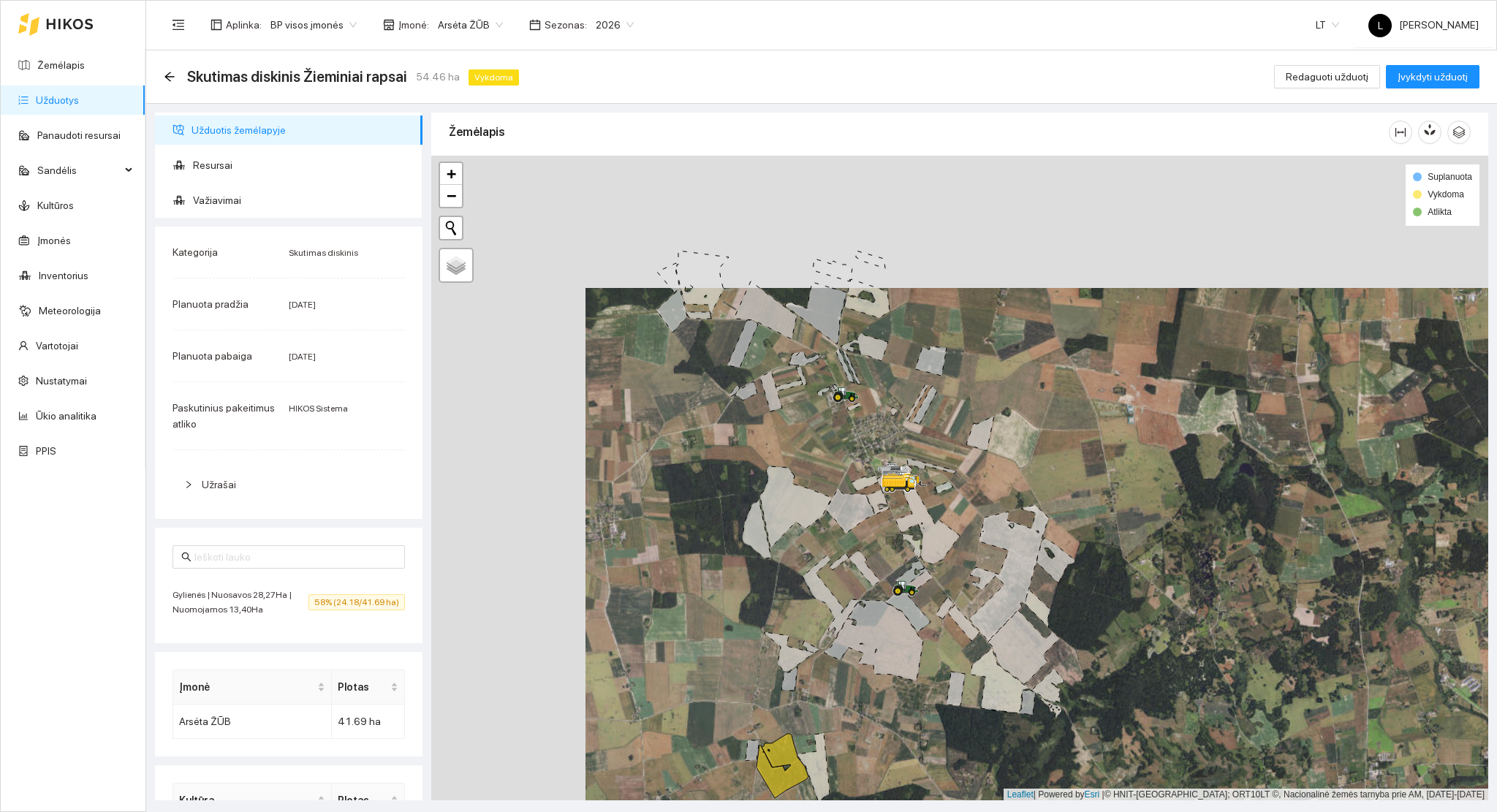
drag, startPoint x: 831, startPoint y: 612, endPoint x: 837, endPoint y: 619, distance: 9.2
click at [837, 618] on icon at bounding box center [830, 595] width 56 height 80
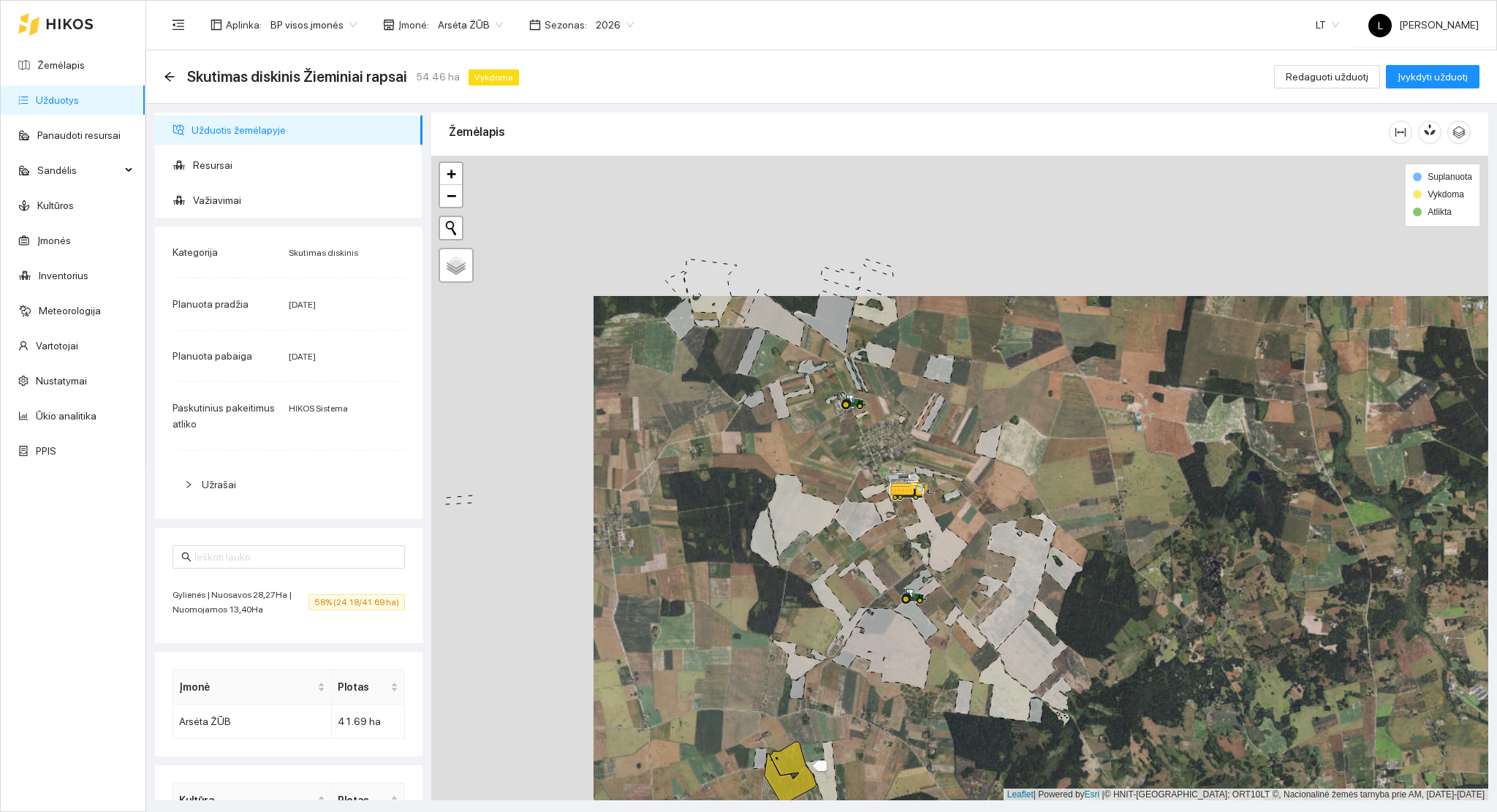
click at [799, 763] on icon at bounding box center [790, 774] width 52 height 64
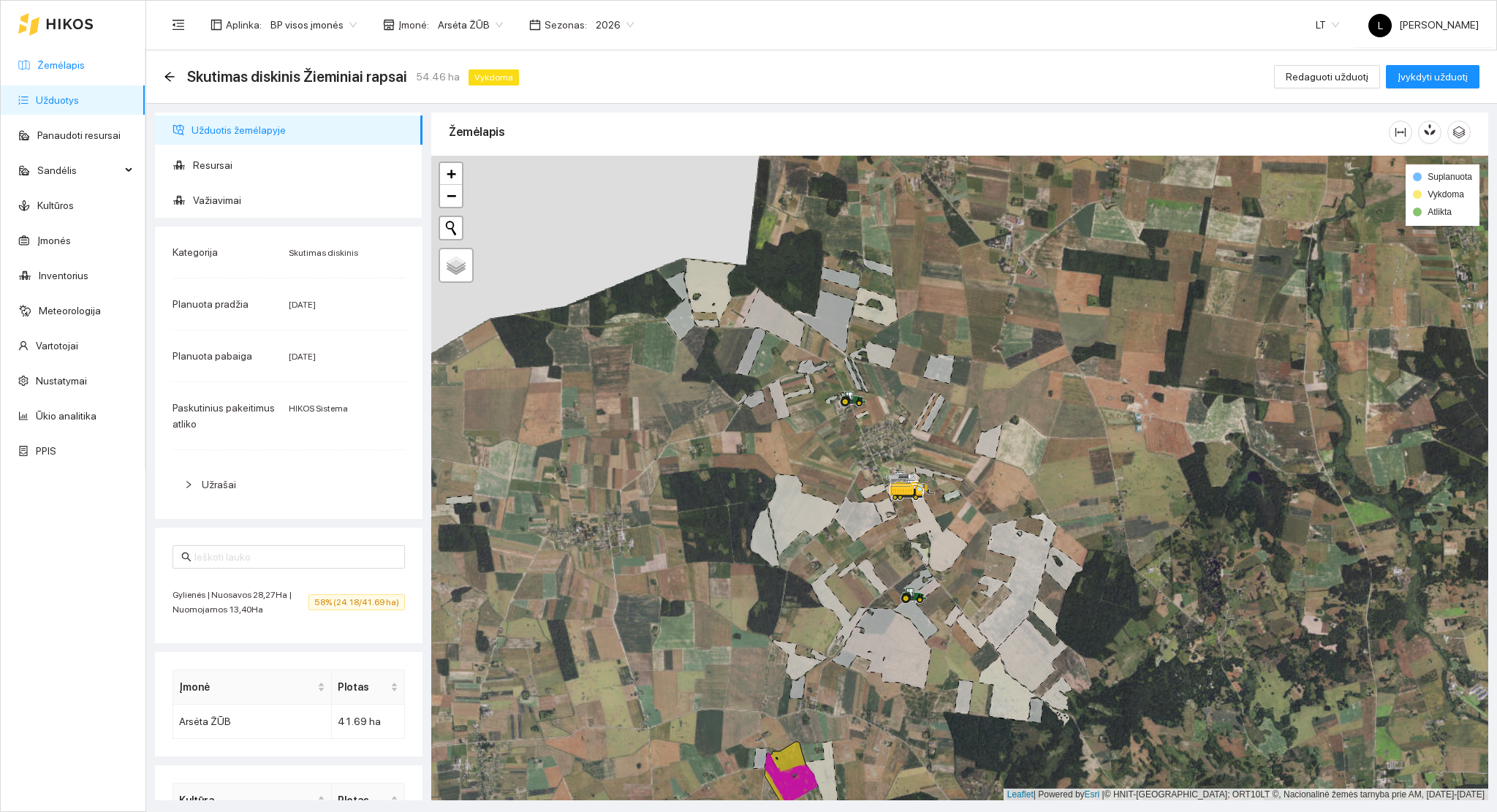
click at [55, 64] on link "Žemėlapis" at bounding box center [61, 65] width 48 height 12
